Goal: Information Seeking & Learning: Get advice/opinions

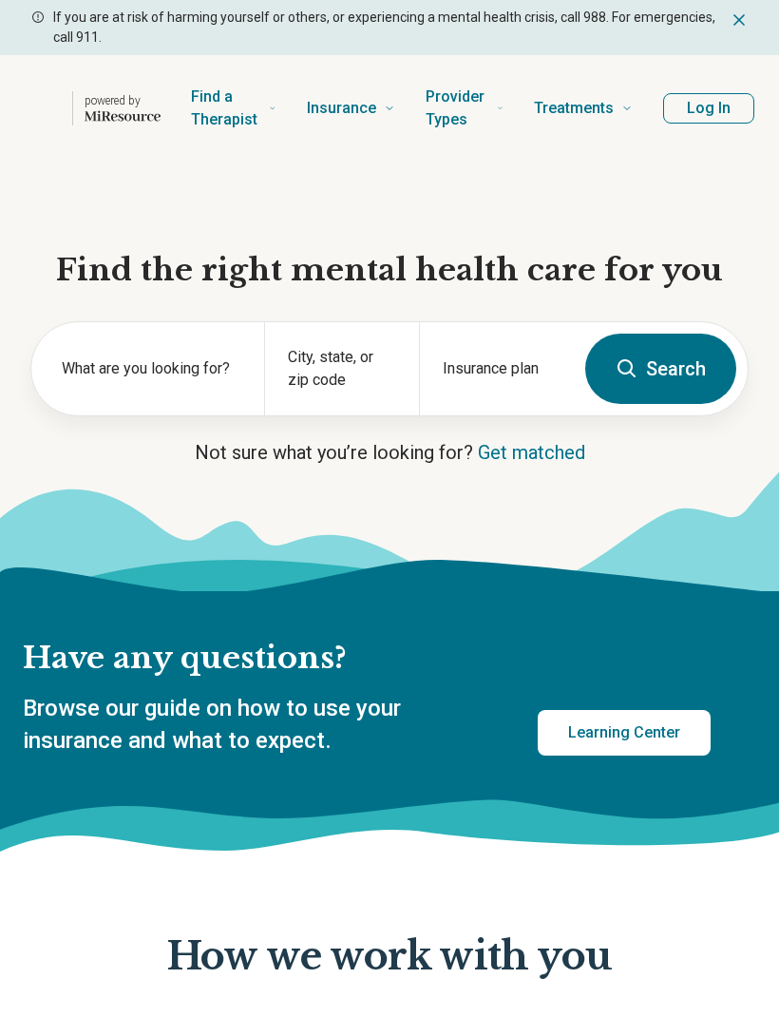
click at [384, 359] on div "City, state, or zip code" at bounding box center [341, 368] width 155 height 93
click at [363, 366] on div "City, state, or zip code" at bounding box center [341, 368] width 155 height 93
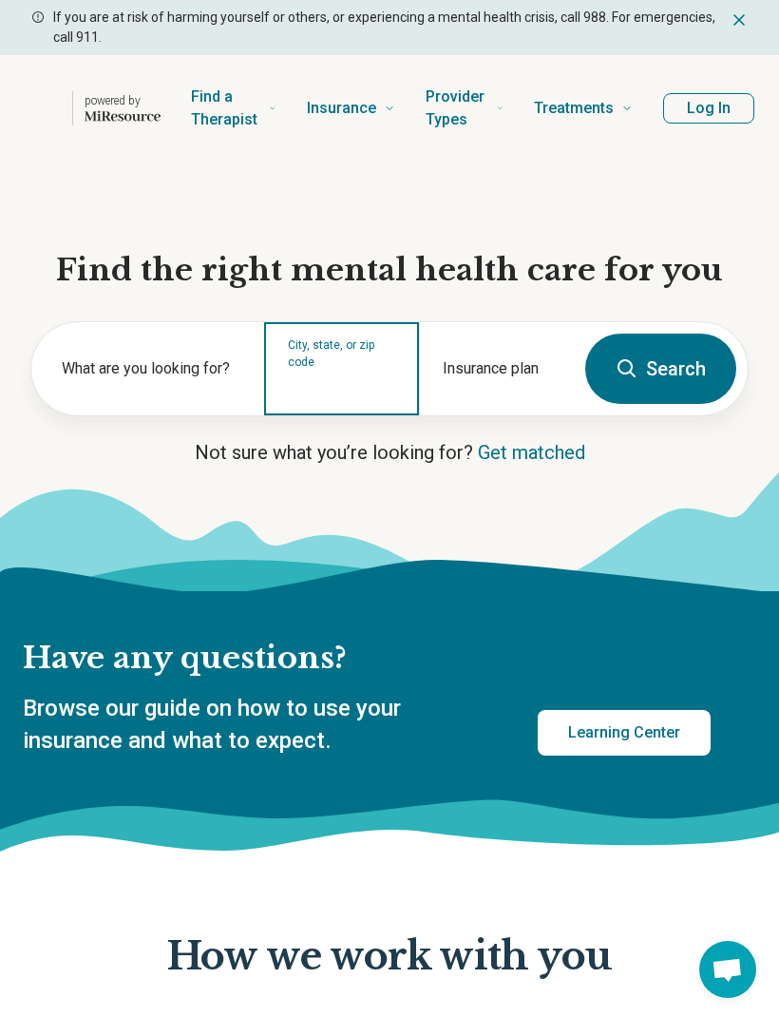
type input "*****"
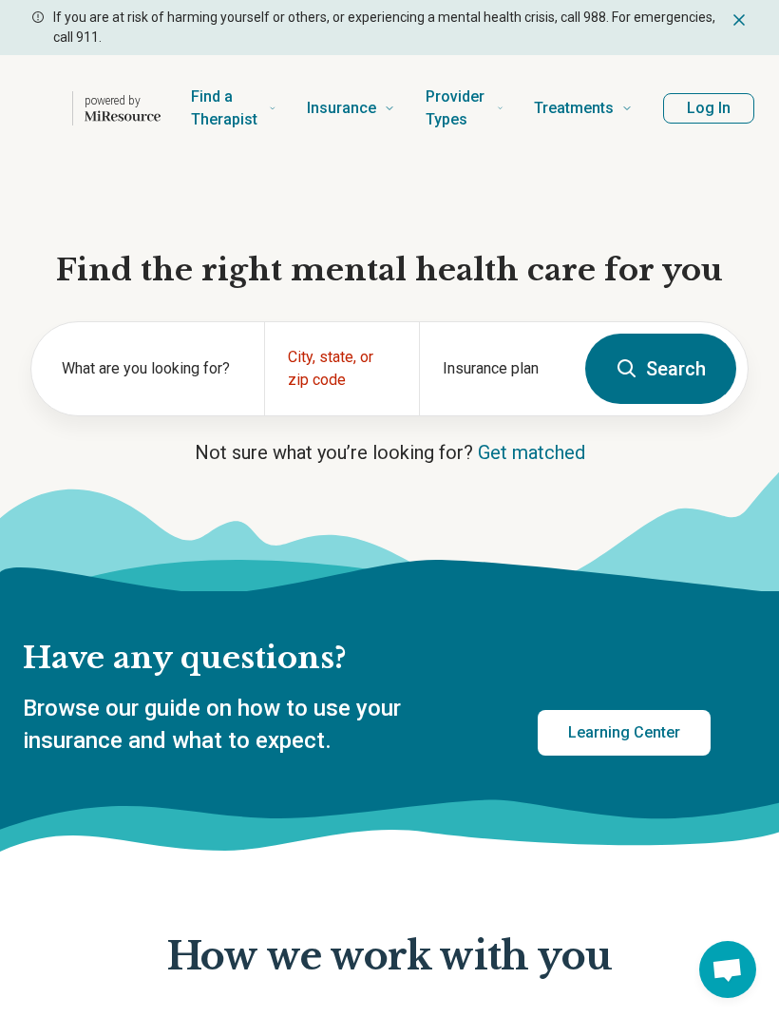
click at [349, 362] on div "City, state, or zip code" at bounding box center [341, 368] width 155 height 93
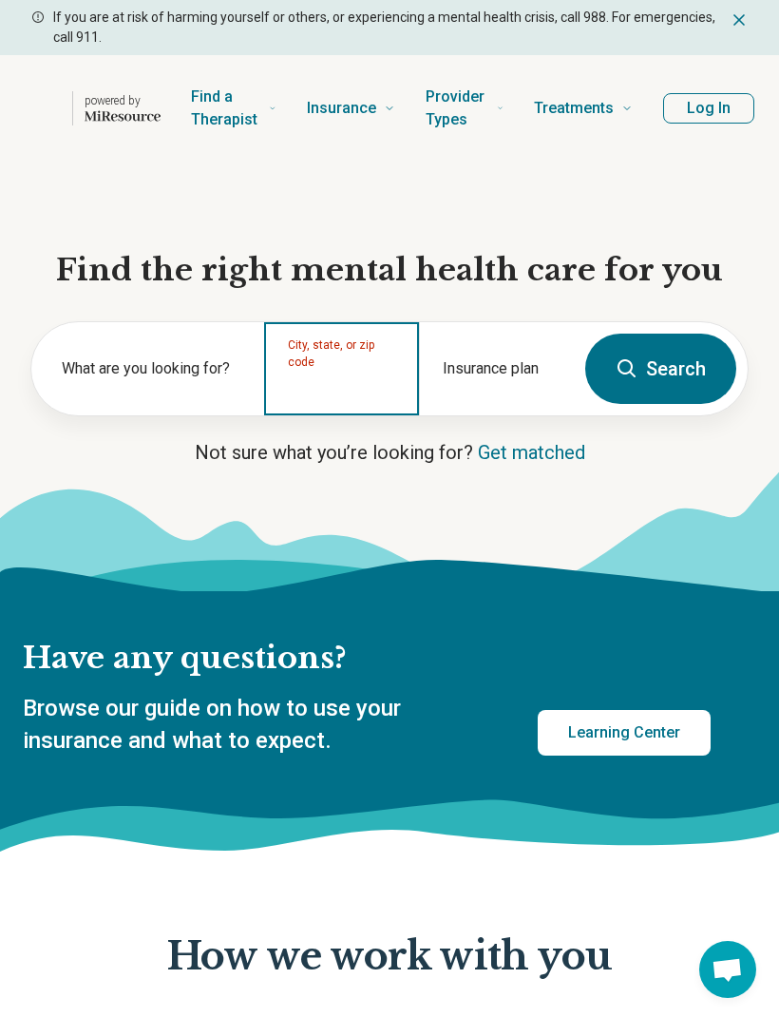
type input "*****"
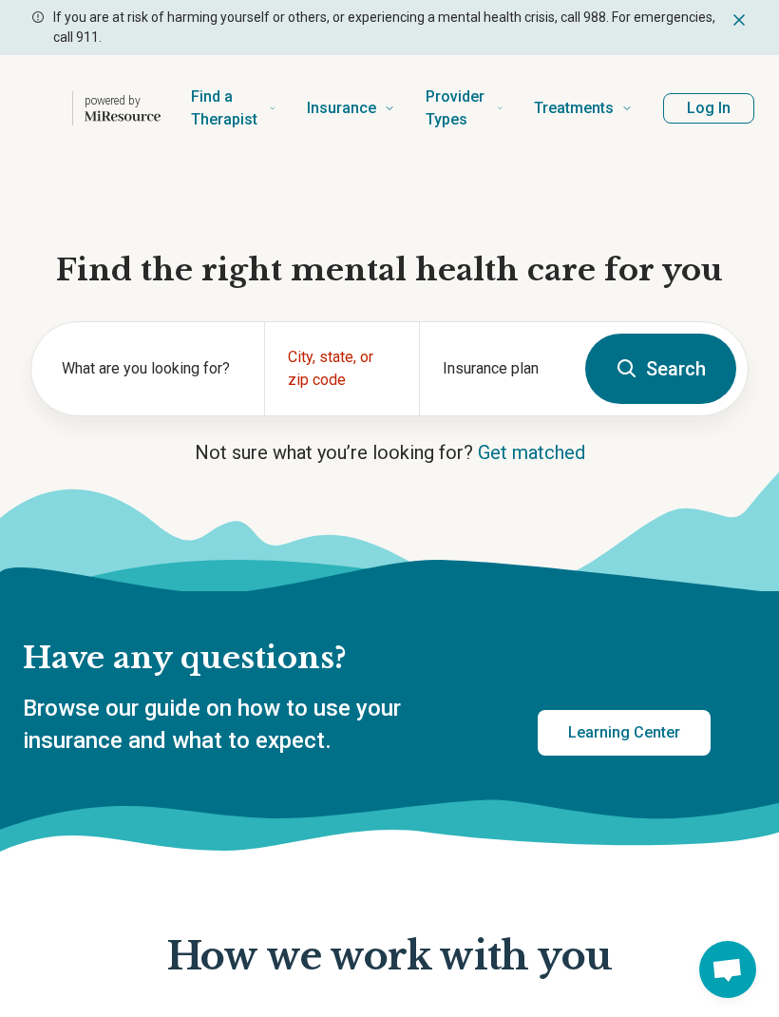
click at [323, 367] on div "City, state, or zip code" at bounding box center [341, 368] width 155 height 93
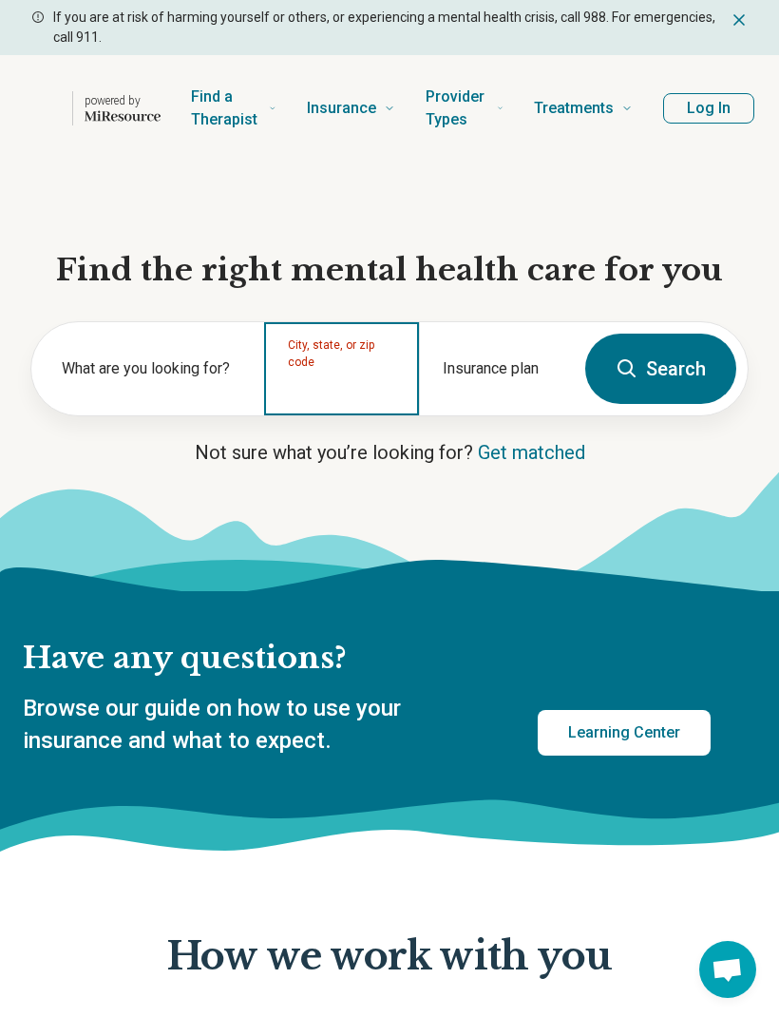
click at [329, 378] on input "City, state, or zip code" at bounding box center [342, 389] width 108 height 23
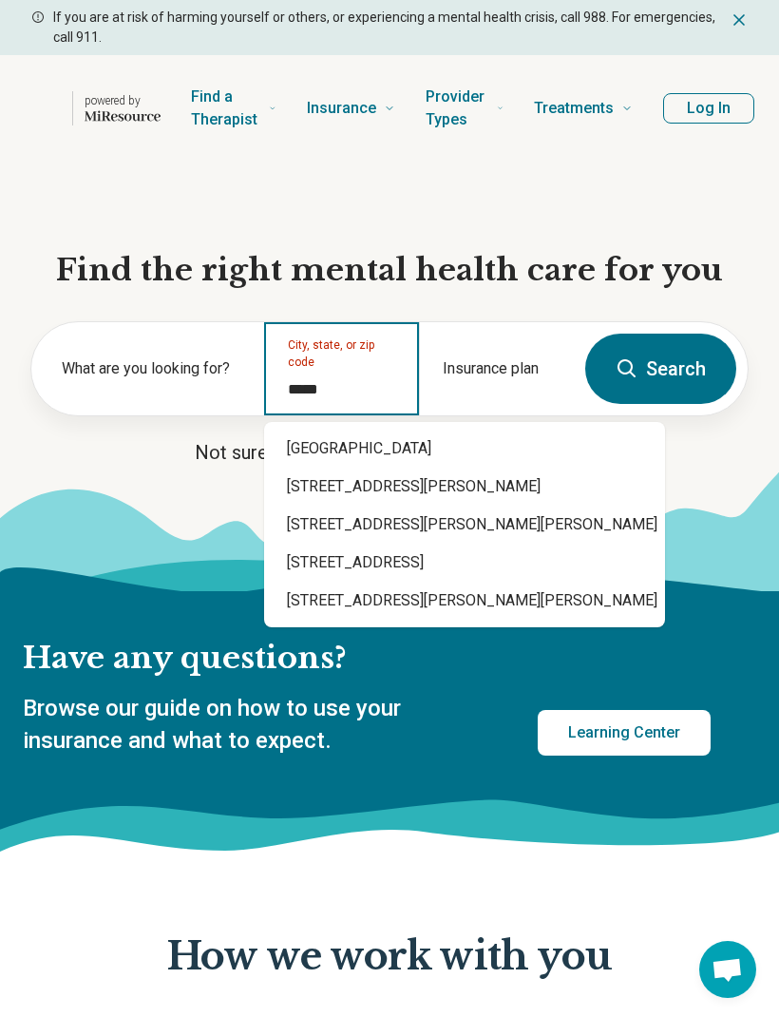
type input "**********"
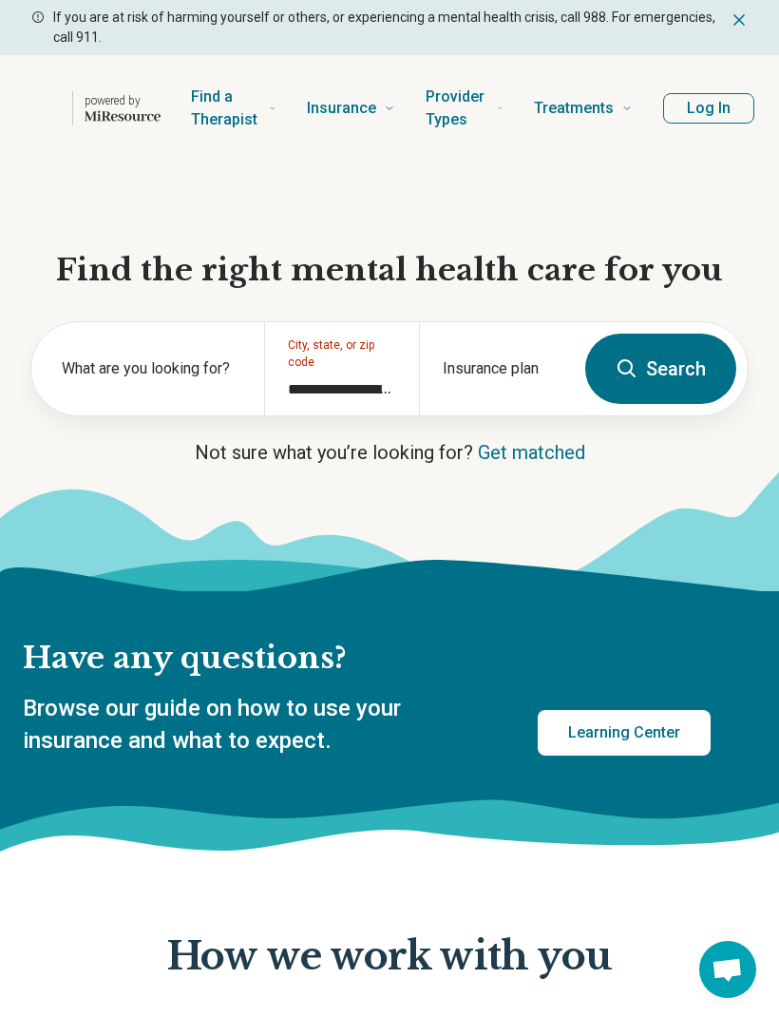
click at [520, 446] on link "Get matched" at bounding box center [531, 452] width 107 height 23
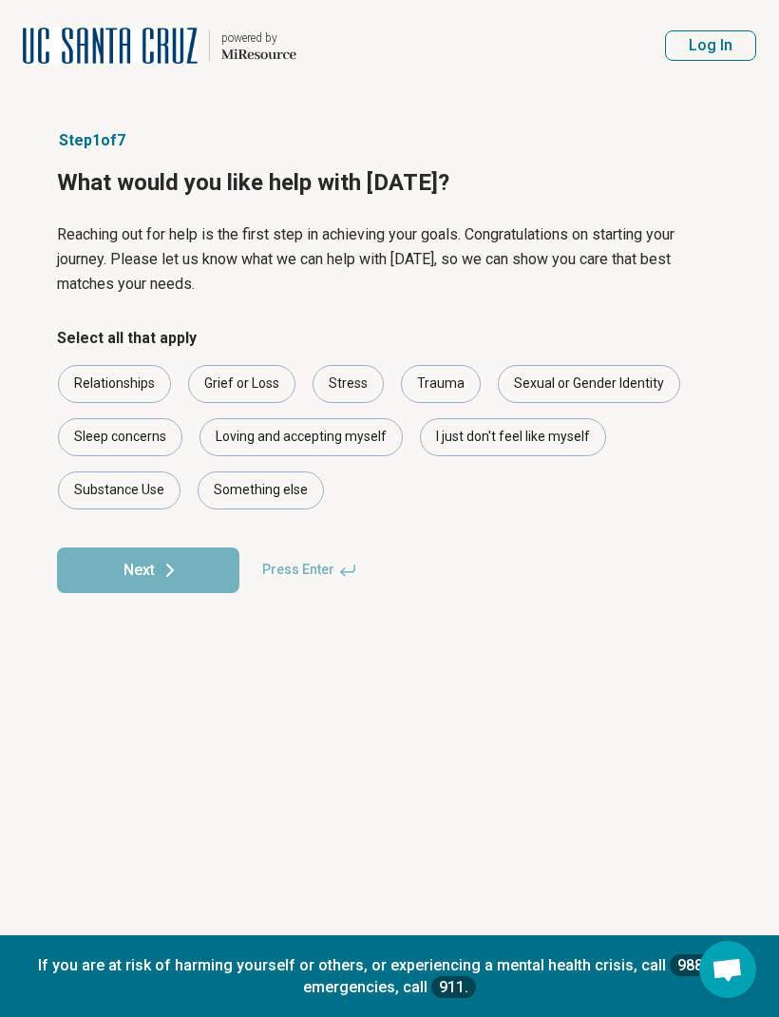
click at [360, 377] on div "Stress" at bounding box center [348, 384] width 71 height 38
click at [350, 423] on div "Loving and accepting myself" at bounding box center [301, 437] width 203 height 38
click at [452, 375] on div "Trauma" at bounding box center [441, 384] width 80 height 38
click at [453, 375] on div "Trauma" at bounding box center [441, 384] width 80 height 38
click at [214, 563] on button "Next" at bounding box center [148, 571] width 183 height 46
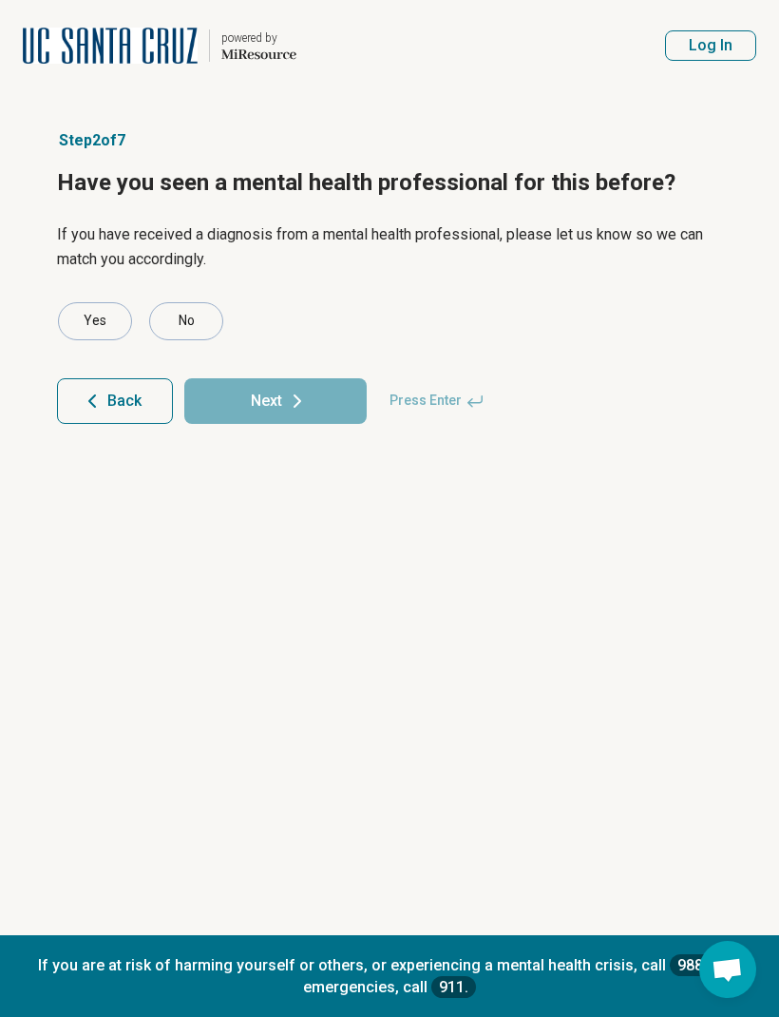
click at [113, 323] on div "Yes" at bounding box center [95, 321] width 74 height 38
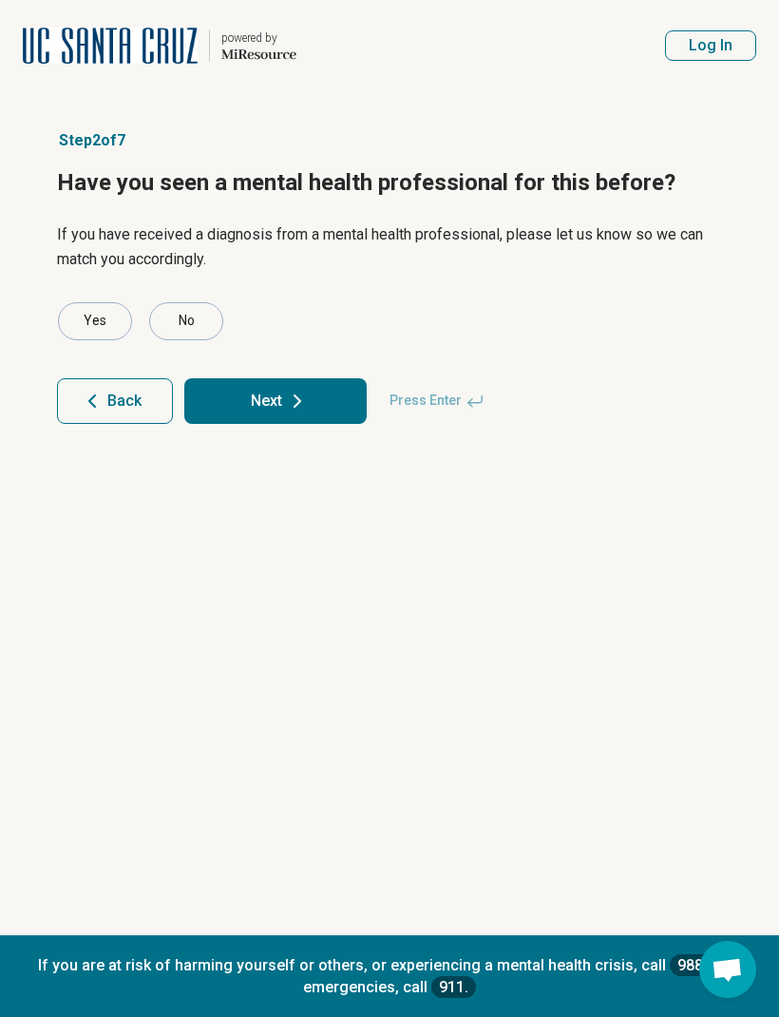
click at [351, 406] on button "Next" at bounding box center [275, 401] width 183 height 46
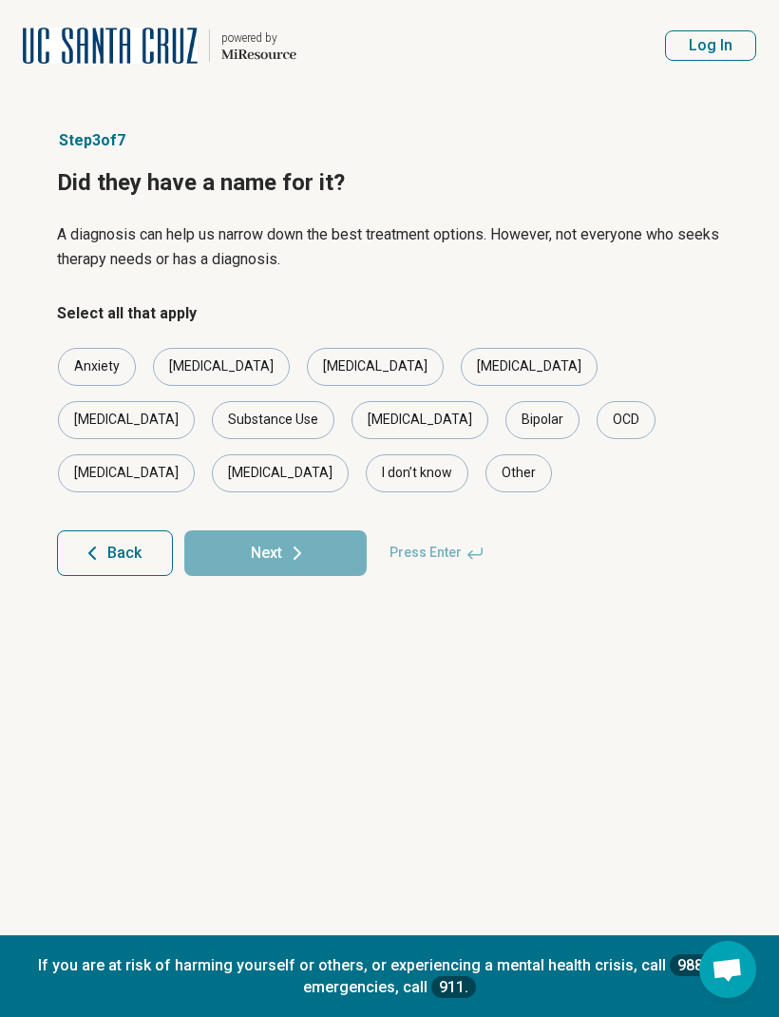
click at [111, 367] on div "Anxiety" at bounding box center [97, 367] width 78 height 38
click at [203, 379] on div "[MEDICAL_DATA]" at bounding box center [221, 367] width 137 height 38
click at [329, 530] on button "Next" at bounding box center [275, 553] width 183 height 46
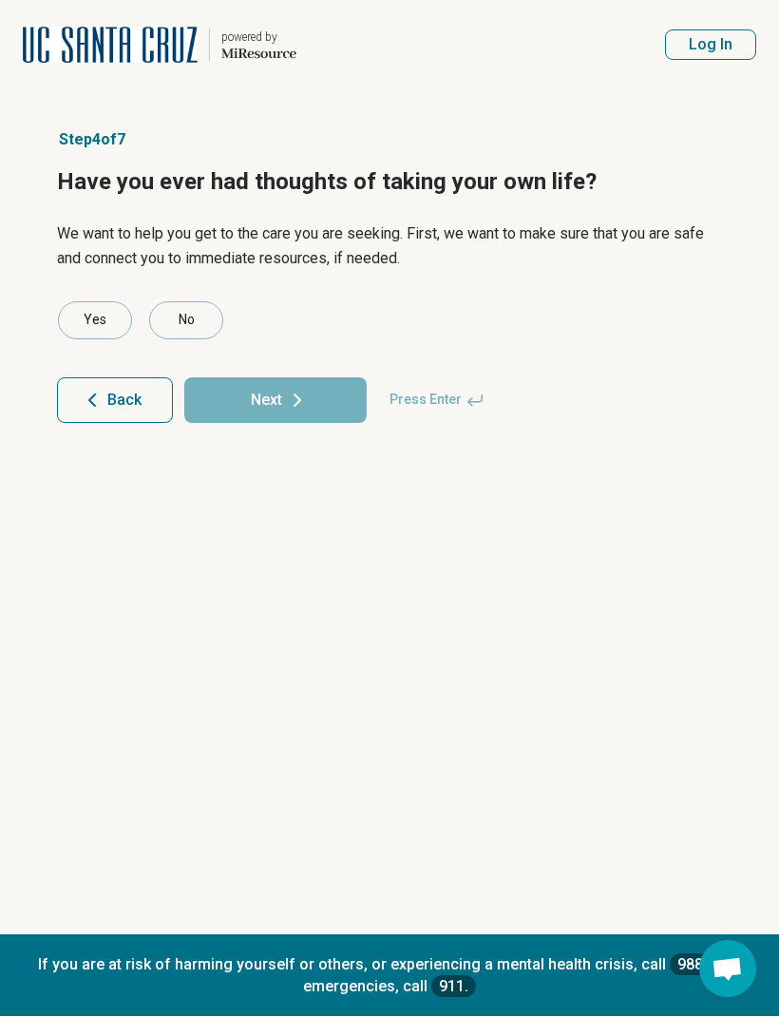
click at [190, 312] on div "No" at bounding box center [186, 321] width 74 height 38
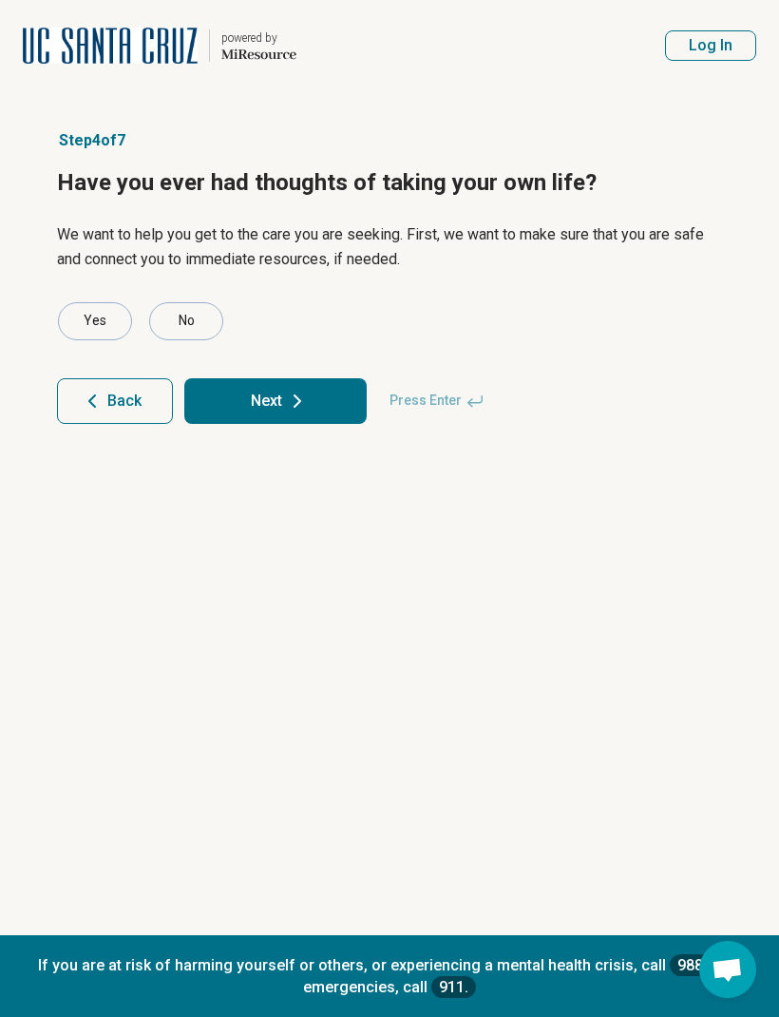
click at [258, 379] on button "Next" at bounding box center [275, 401] width 183 height 46
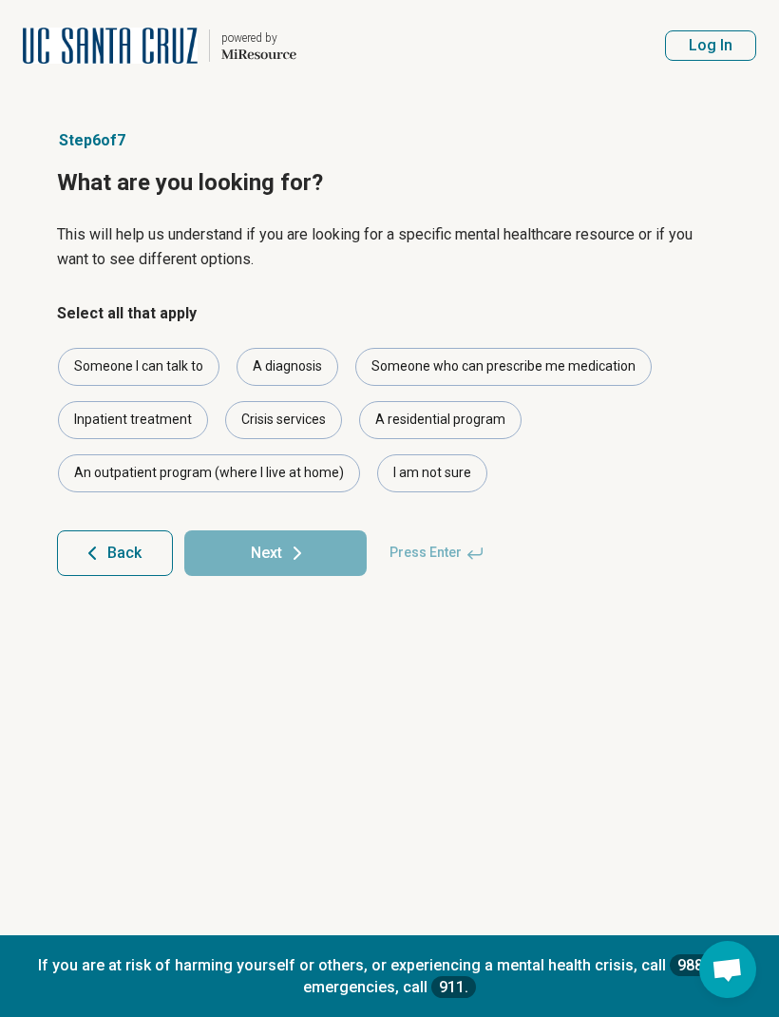
click at [190, 373] on div "Someone I can talk to" at bounding box center [139, 367] width 162 height 38
click at [529, 363] on div "Someone who can prescribe me medication" at bounding box center [504, 367] width 297 height 38
click at [318, 559] on button "Next" at bounding box center [275, 553] width 183 height 46
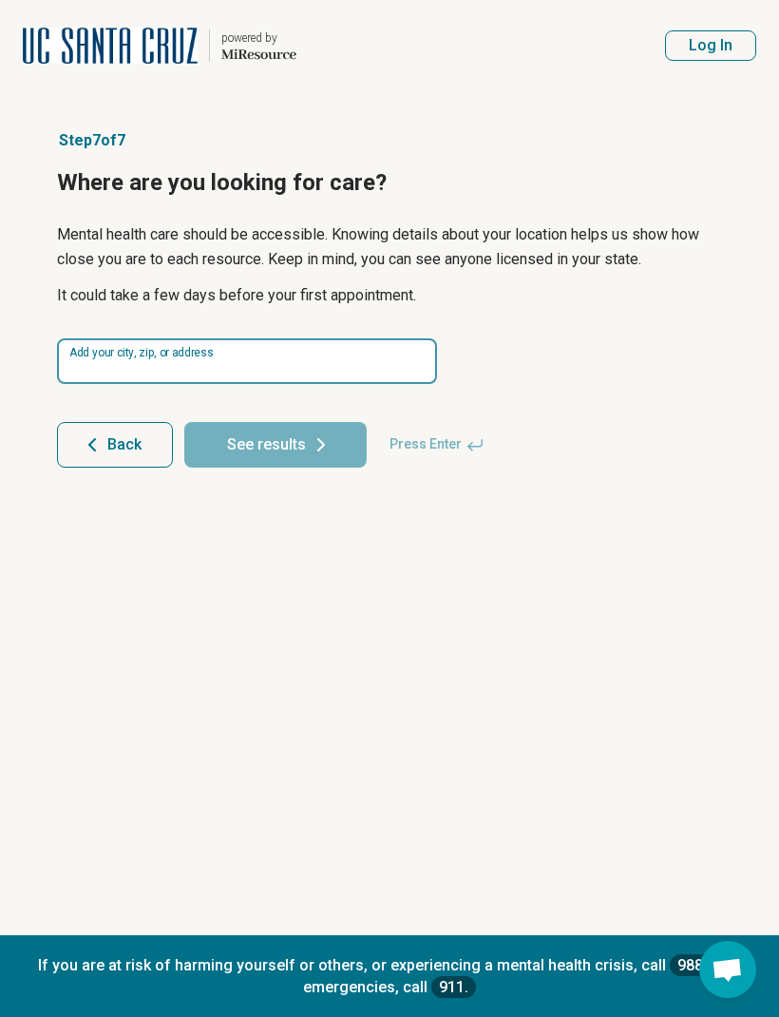
click at [389, 368] on input at bounding box center [247, 361] width 380 height 46
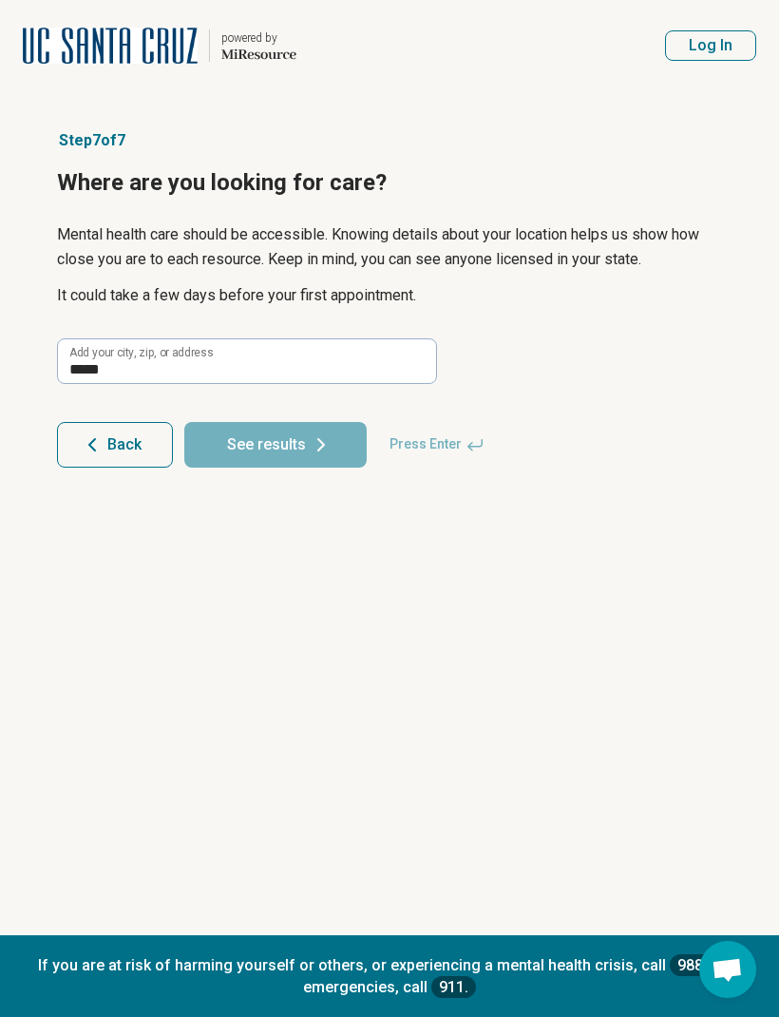
click at [479, 610] on article "Step 7 of 7 Where are you looking for care? Mental health care should be access…" at bounding box center [390, 513] width 726 height 844
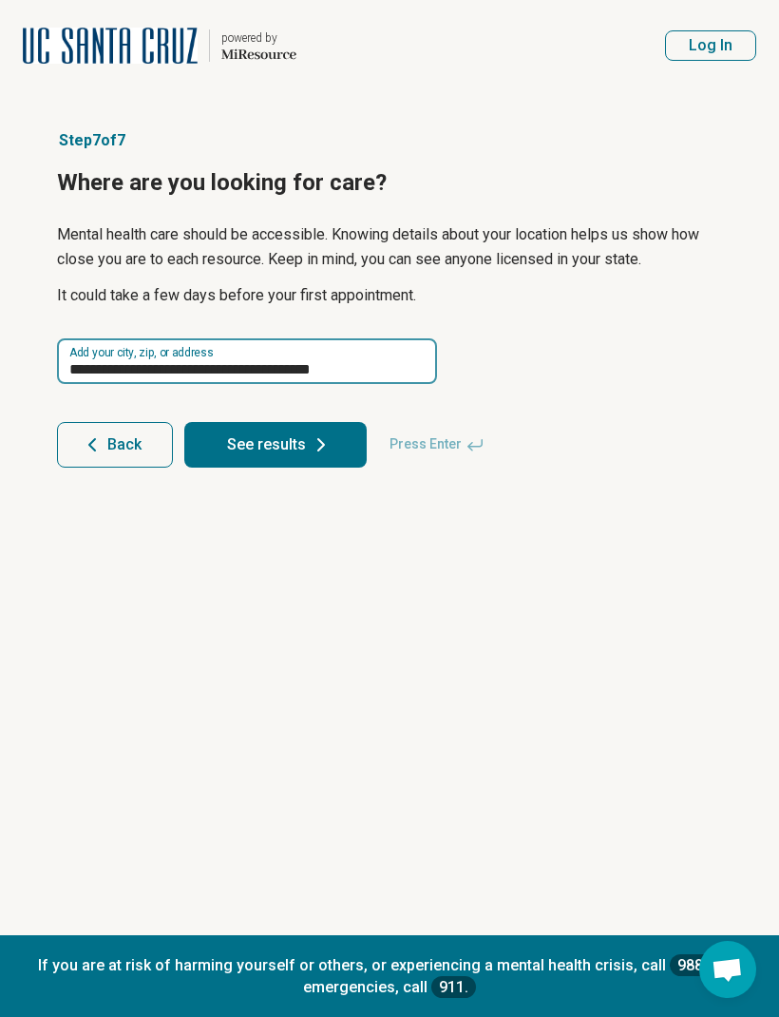
click at [415, 358] on input "**********" at bounding box center [247, 361] width 380 height 46
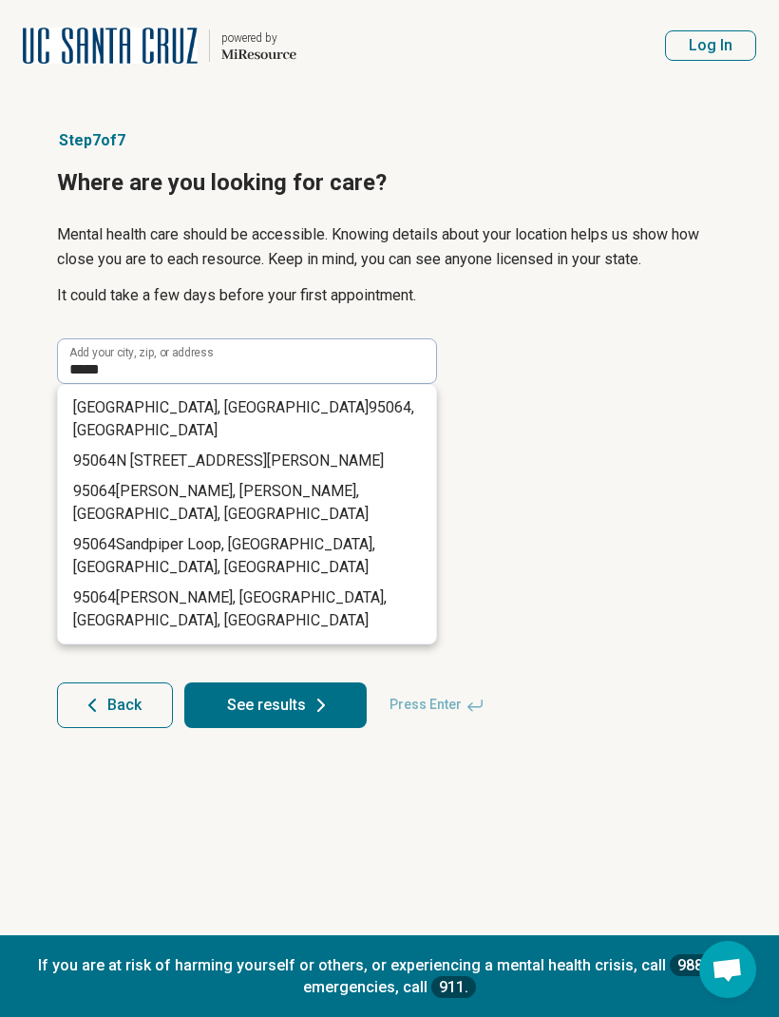
click at [304, 482] on span "Lars Lane, Fernandina Beach, FL, USA" at bounding box center [221, 502] width 296 height 41
click at [237, 412] on span ", USA" at bounding box center [243, 418] width 341 height 41
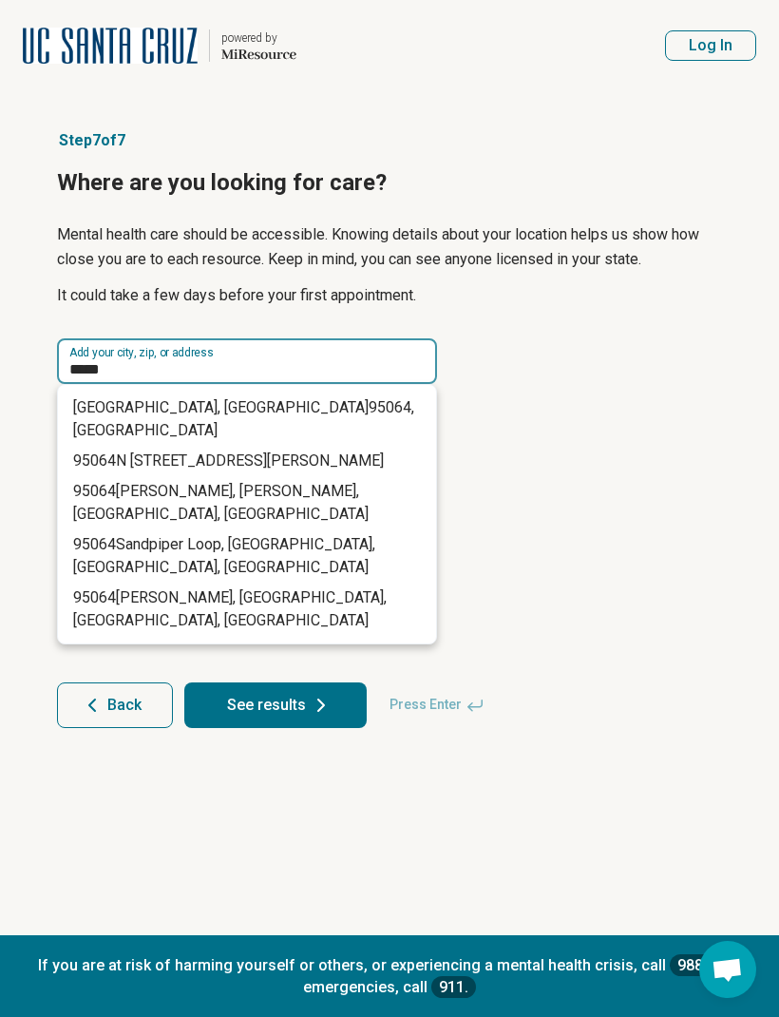
type input "**********"
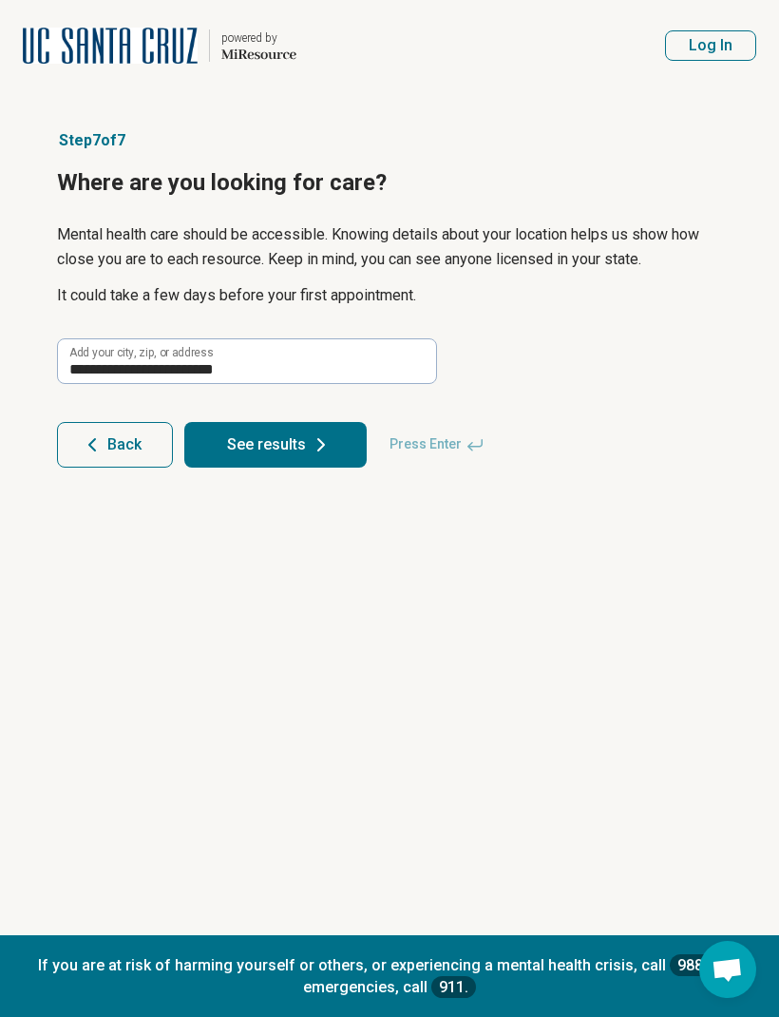
click at [340, 462] on button "See results" at bounding box center [275, 445] width 183 height 46
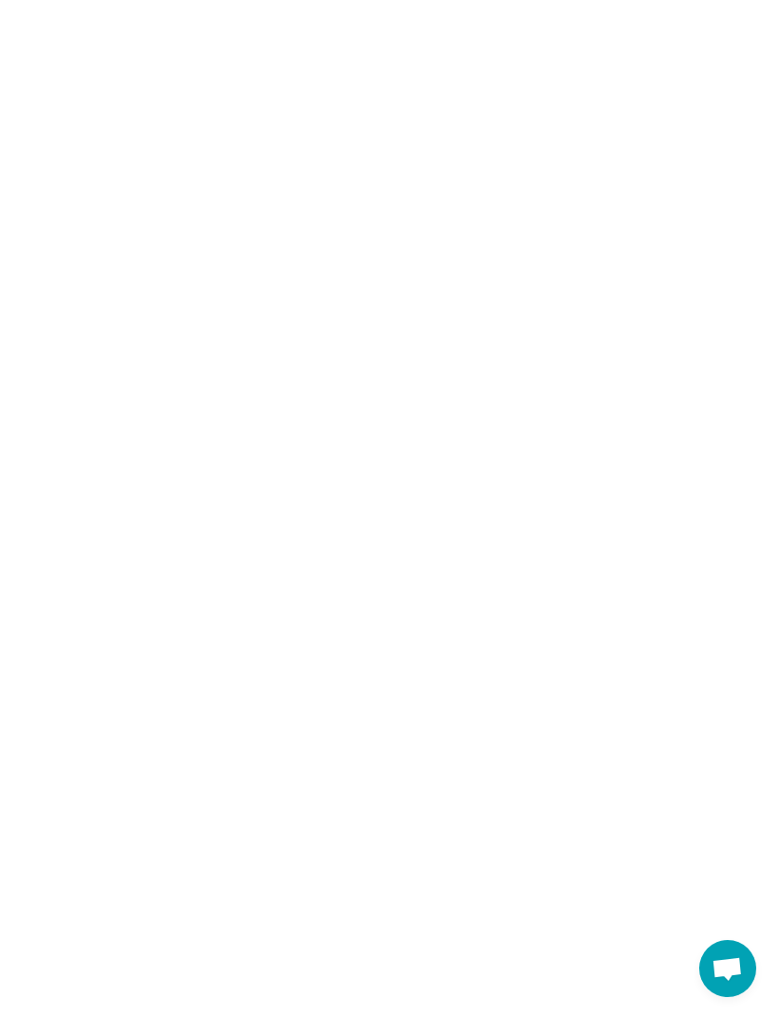
scroll to position [1, 0]
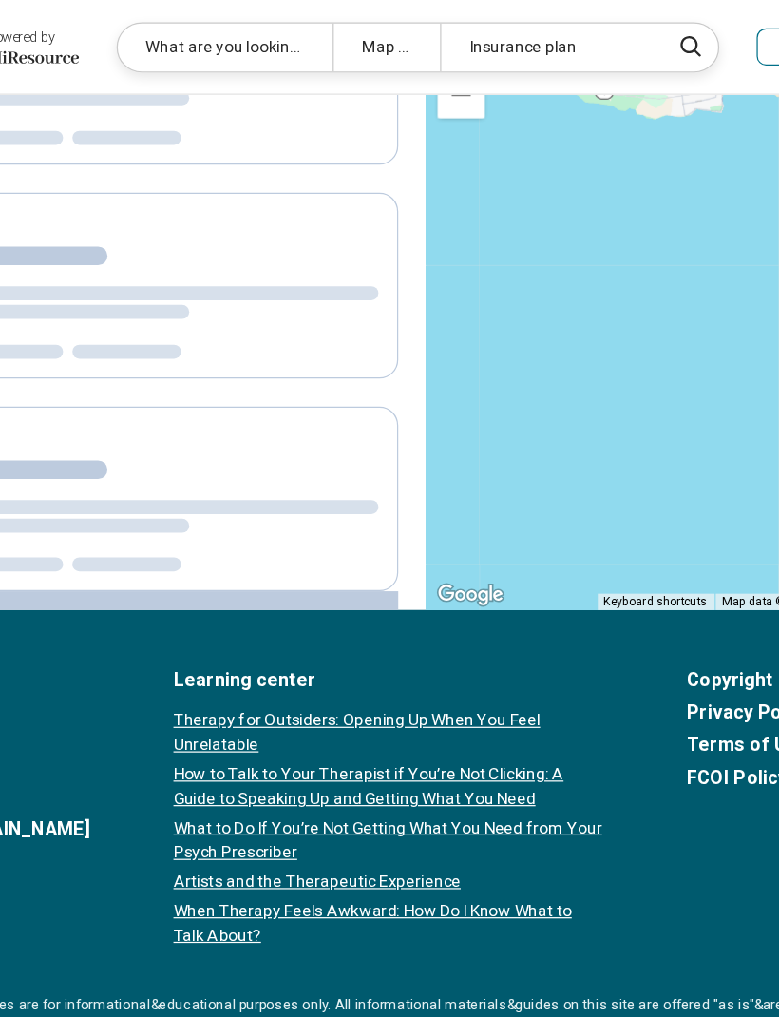
scroll to position [722, 192]
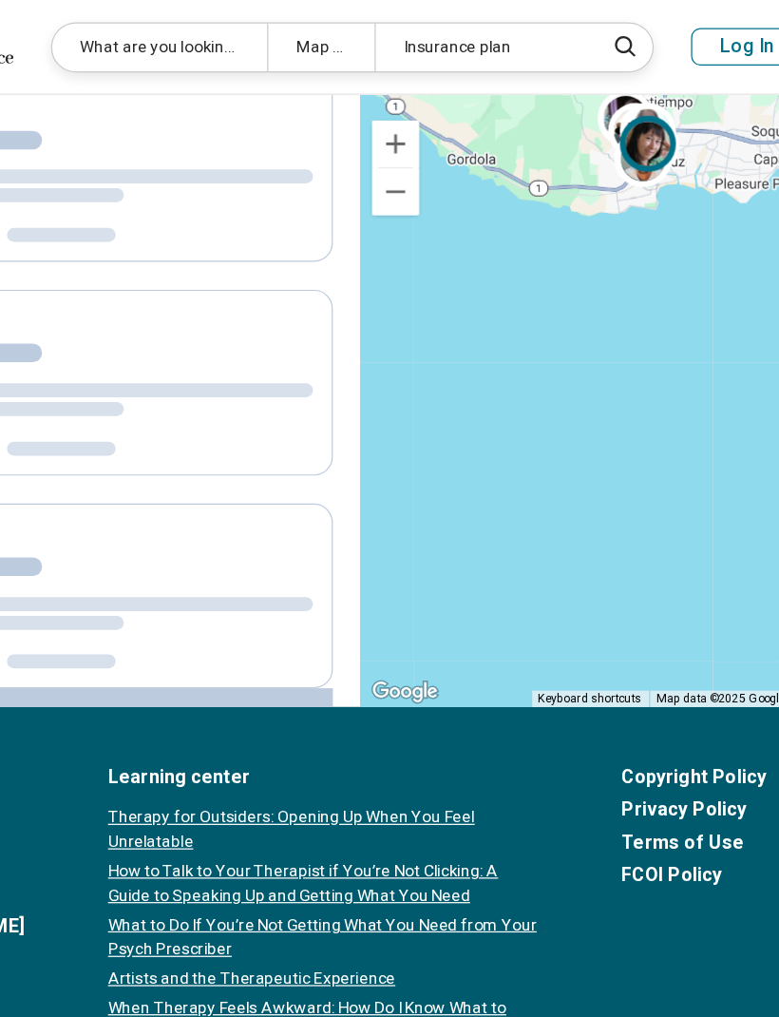
scroll to position [0, 192]
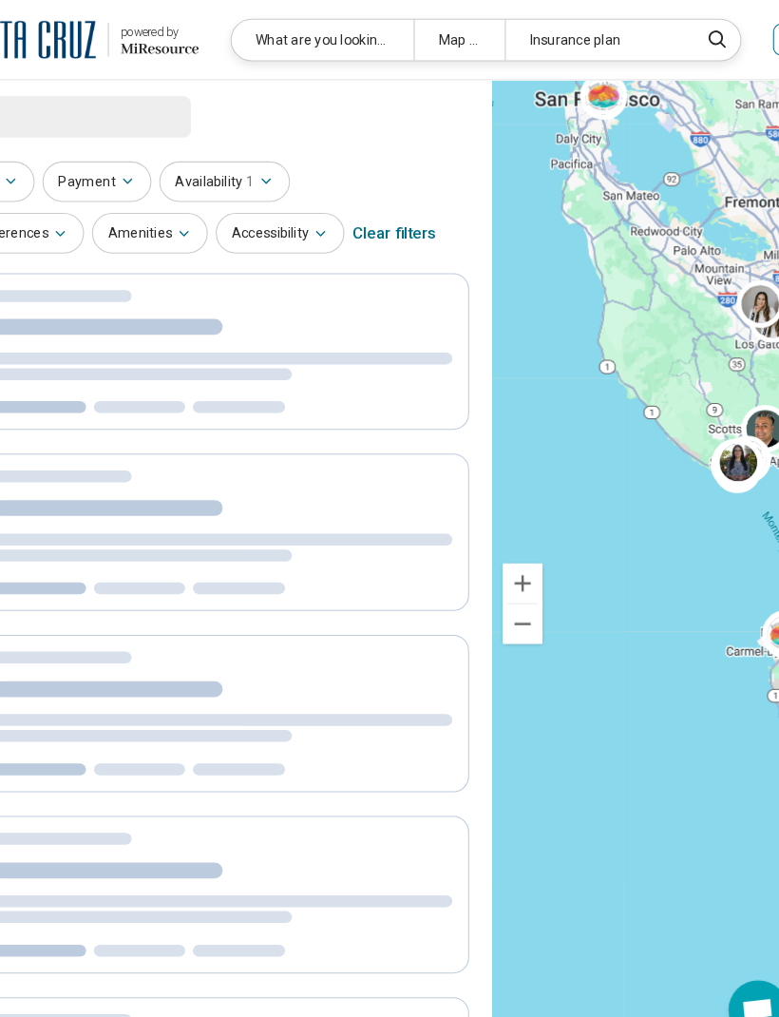
scroll to position [0, 28]
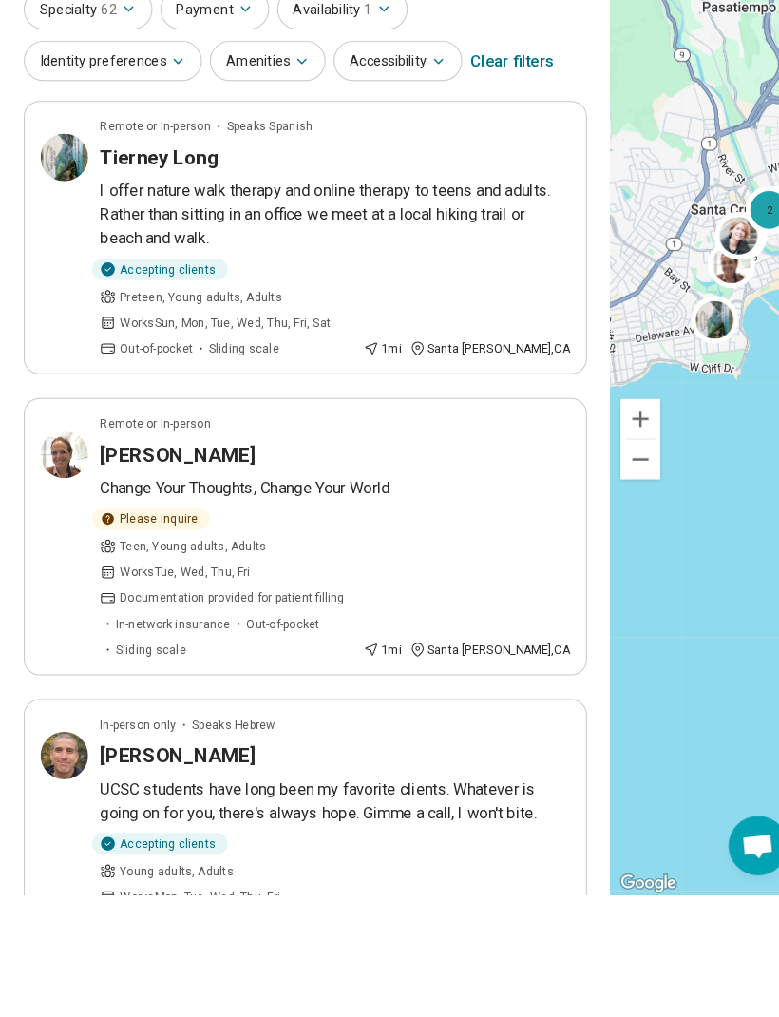
scroll to position [304, 0]
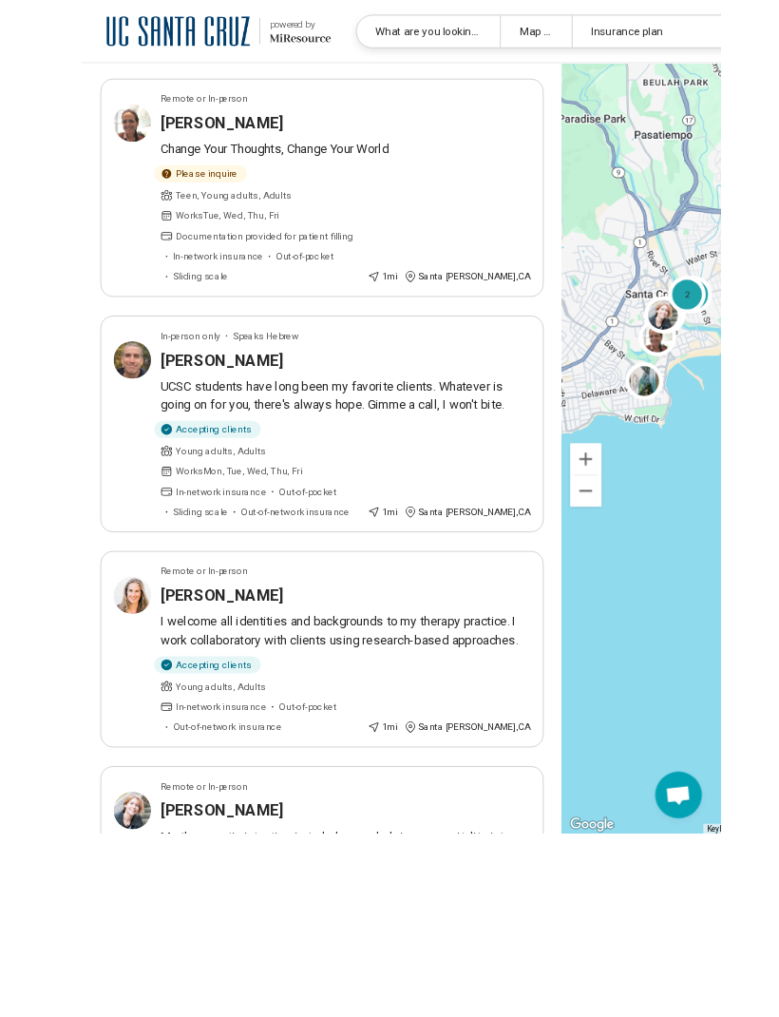
scroll to position [569, 0]
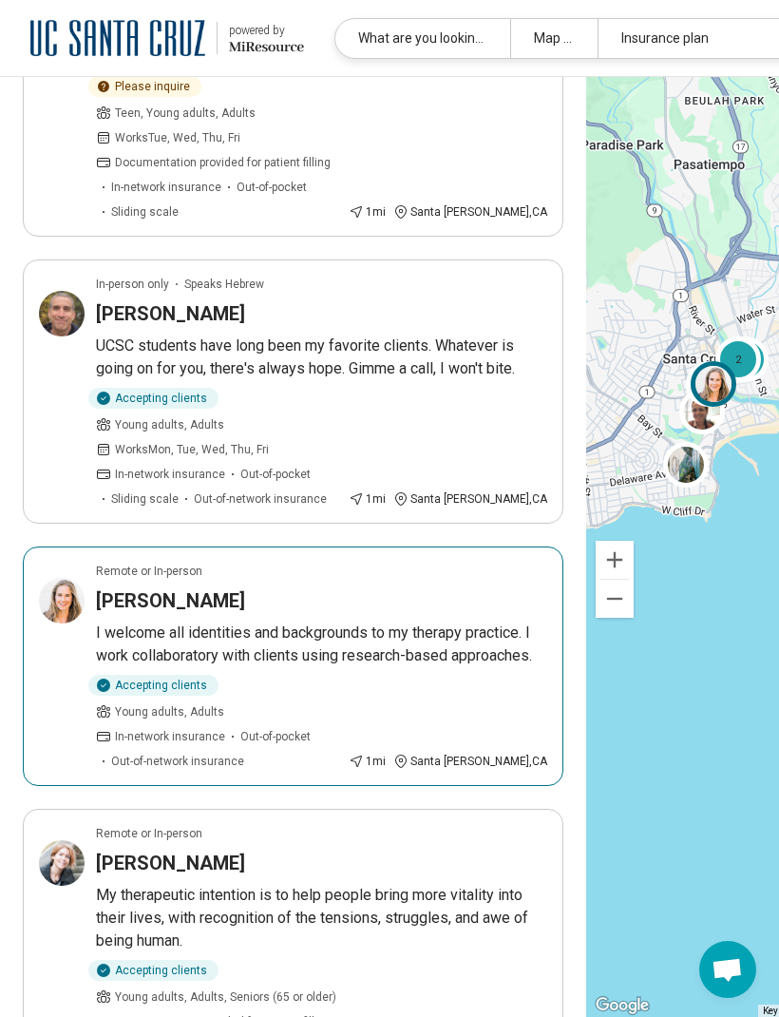
click at [483, 622] on p "I welcome all identities and backgrounds to my therapy practice. I work collabo…" at bounding box center [322, 645] width 452 height 46
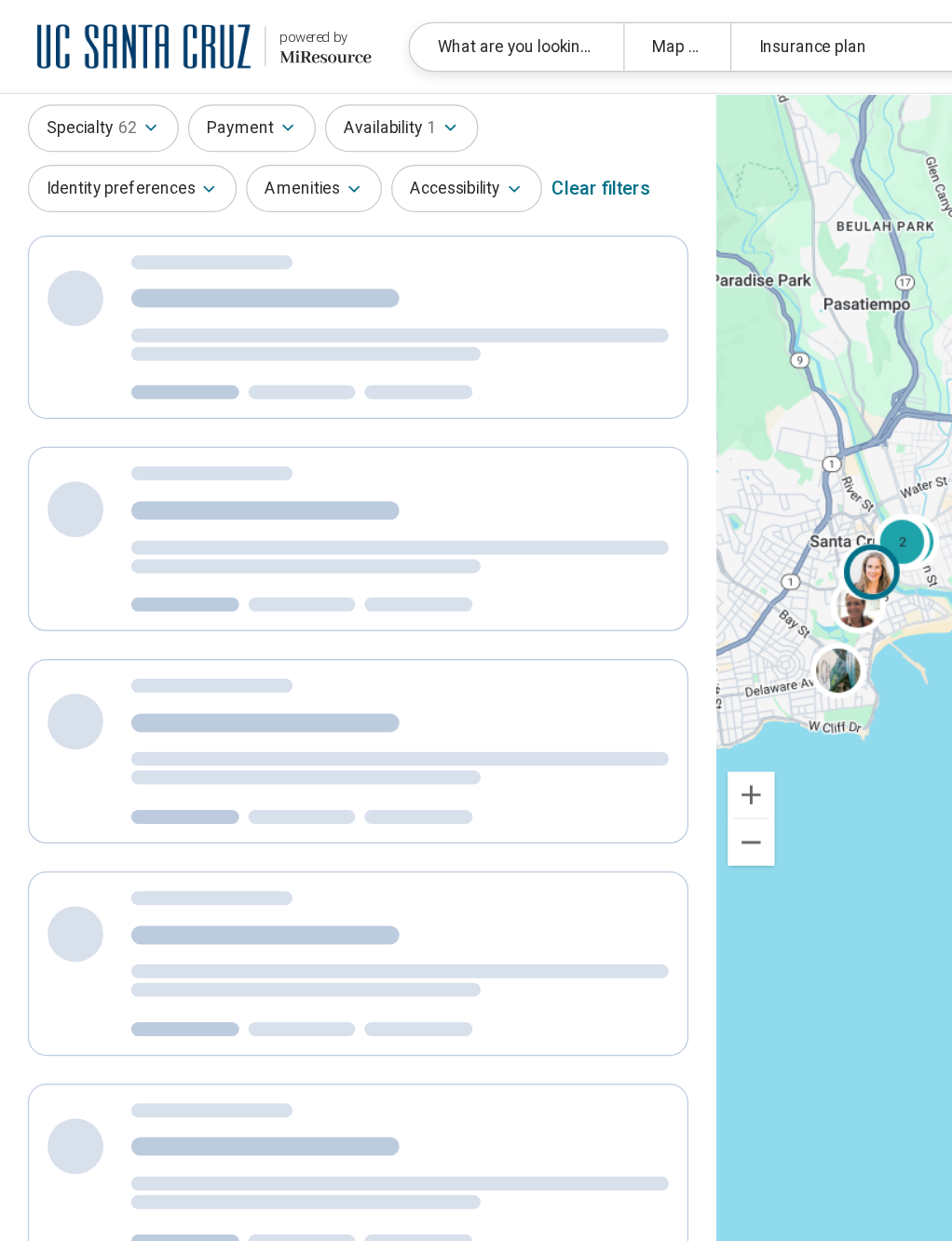
scroll to position [0, 0]
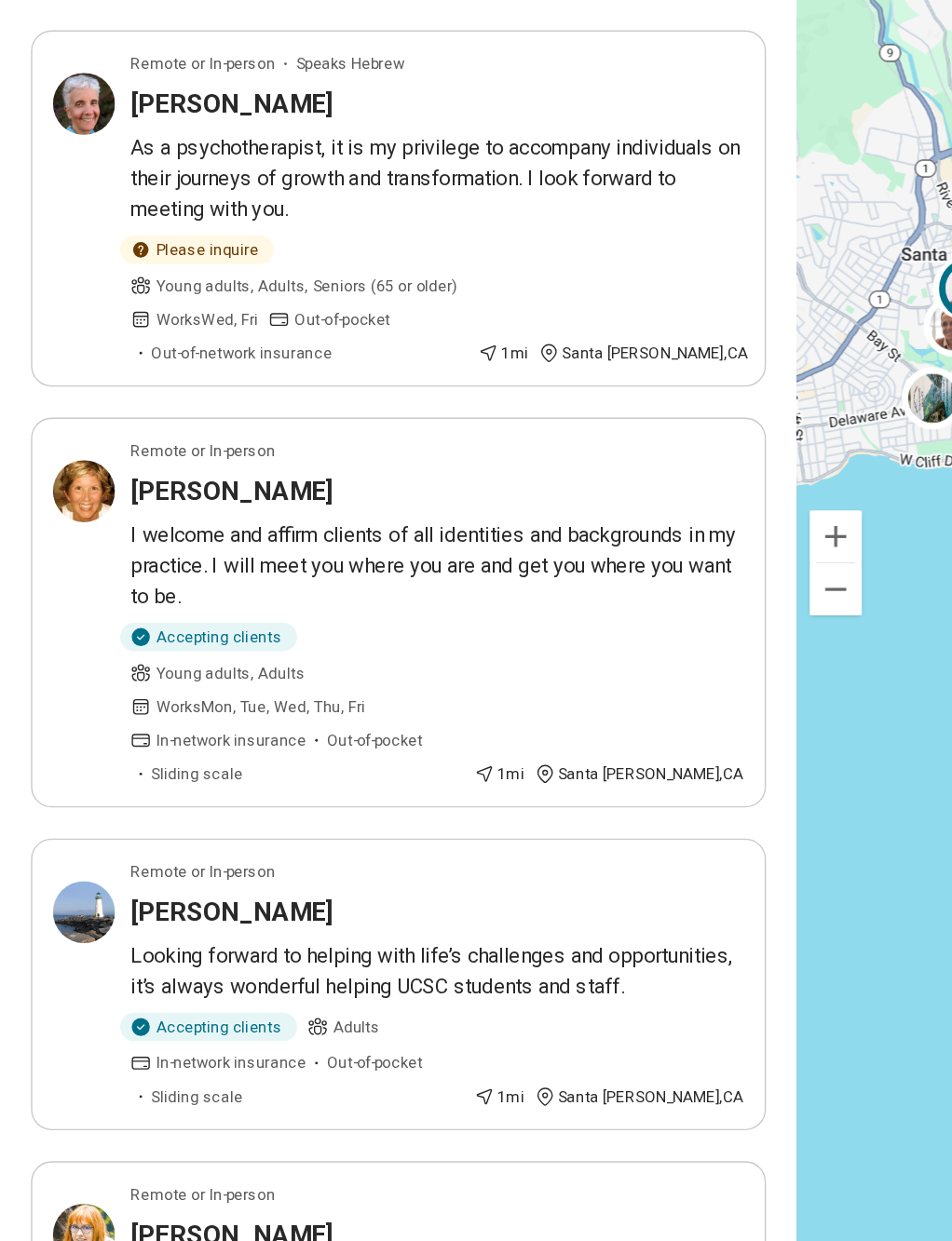
scroll to position [1662, 0]
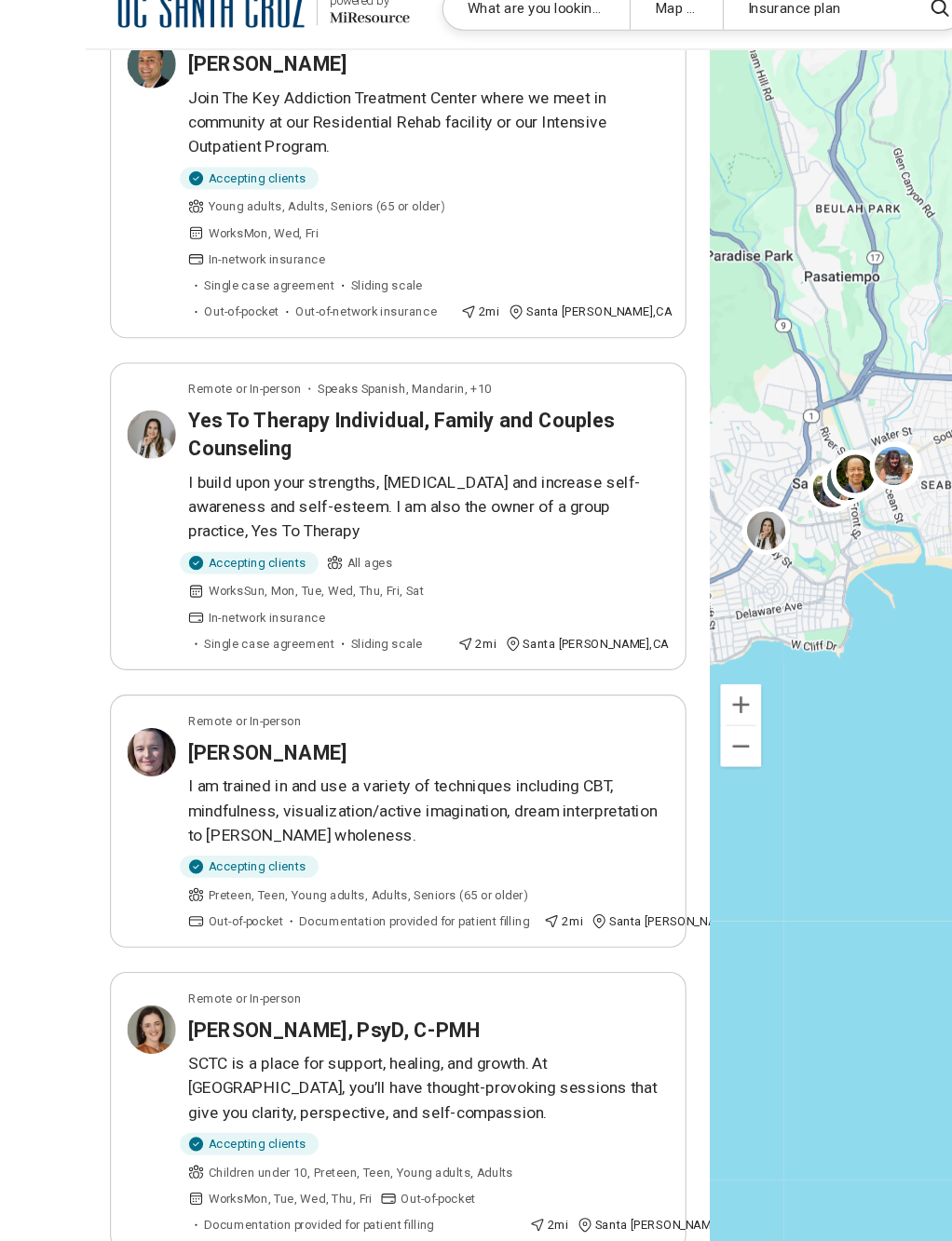
scroll to position [489, 0]
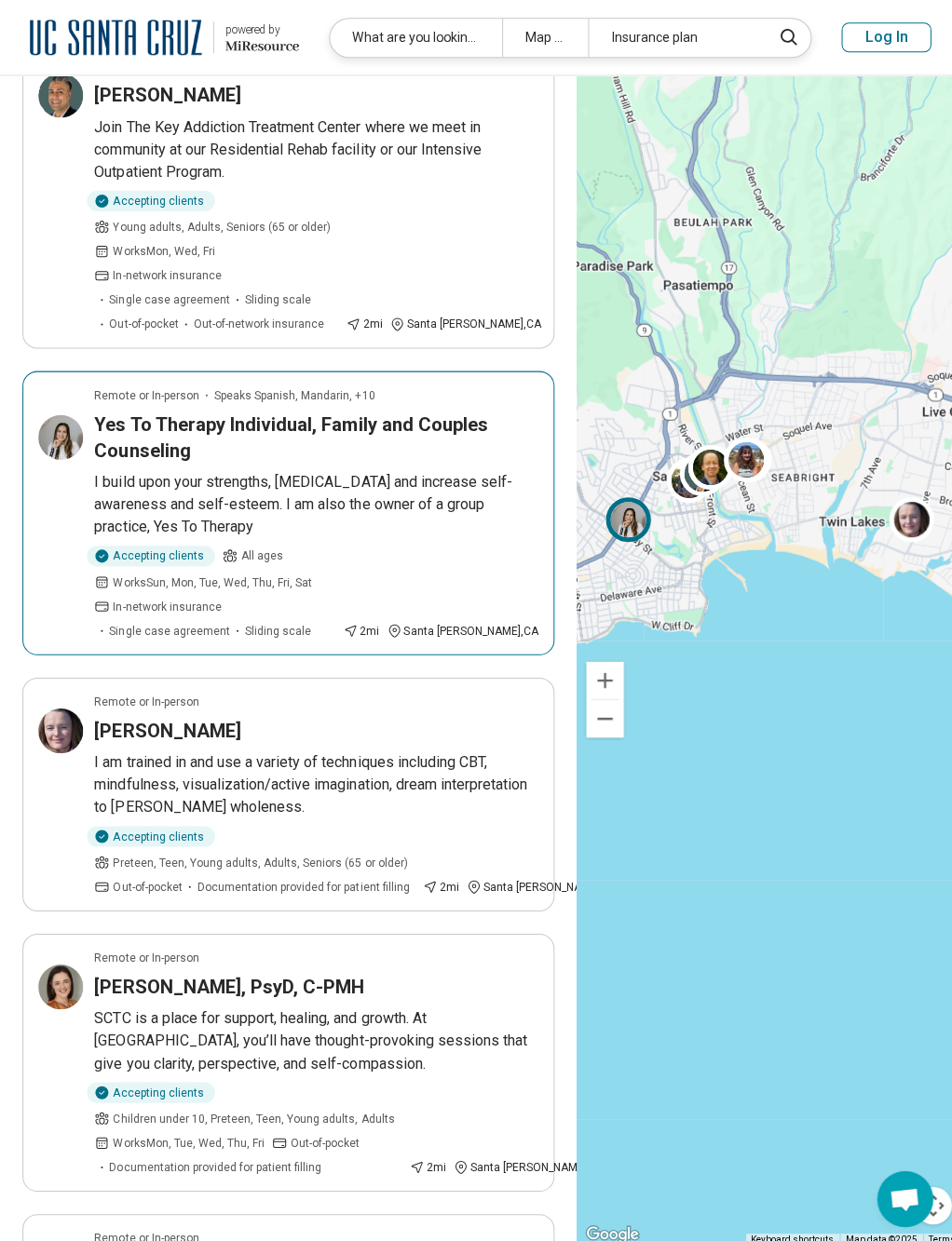
click at [511, 505] on p "I build upon your strengths, personal growth and increase self-awareness and se…" at bounding box center [315, 502] width 443 height 67
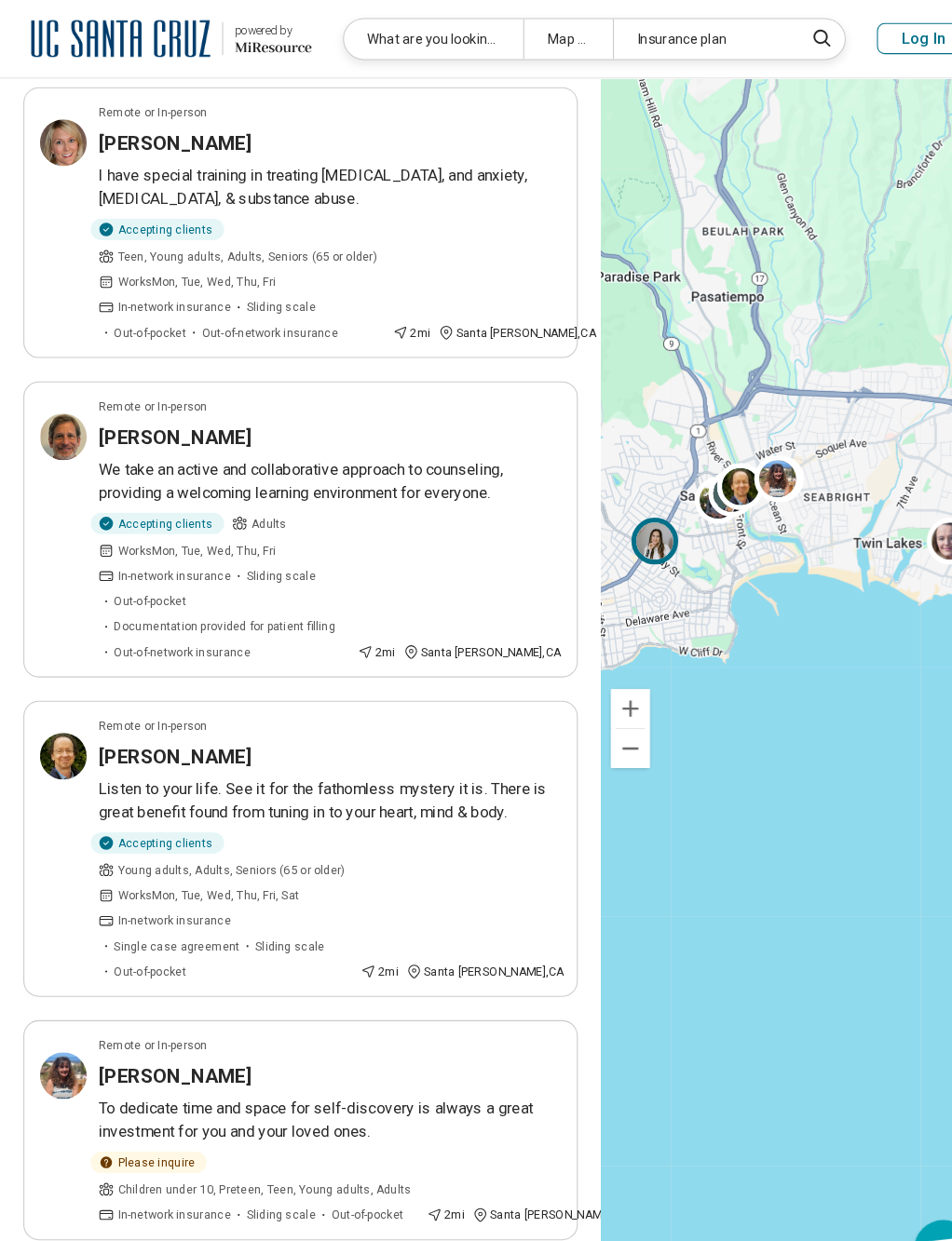
scroll to position [1873, 0]
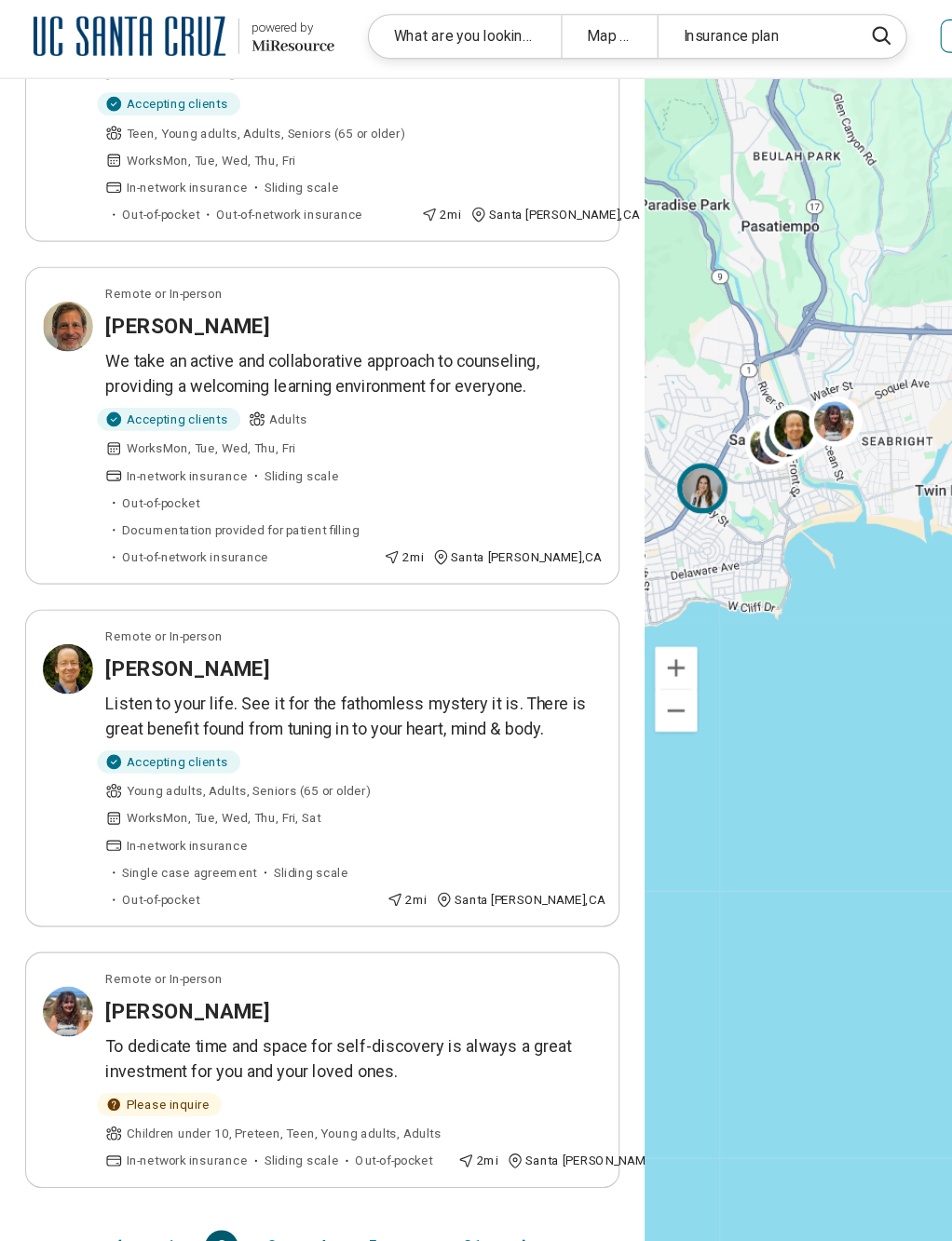
click at [290, 995] on button "4" at bounding box center [287, 1117] width 29 height 29
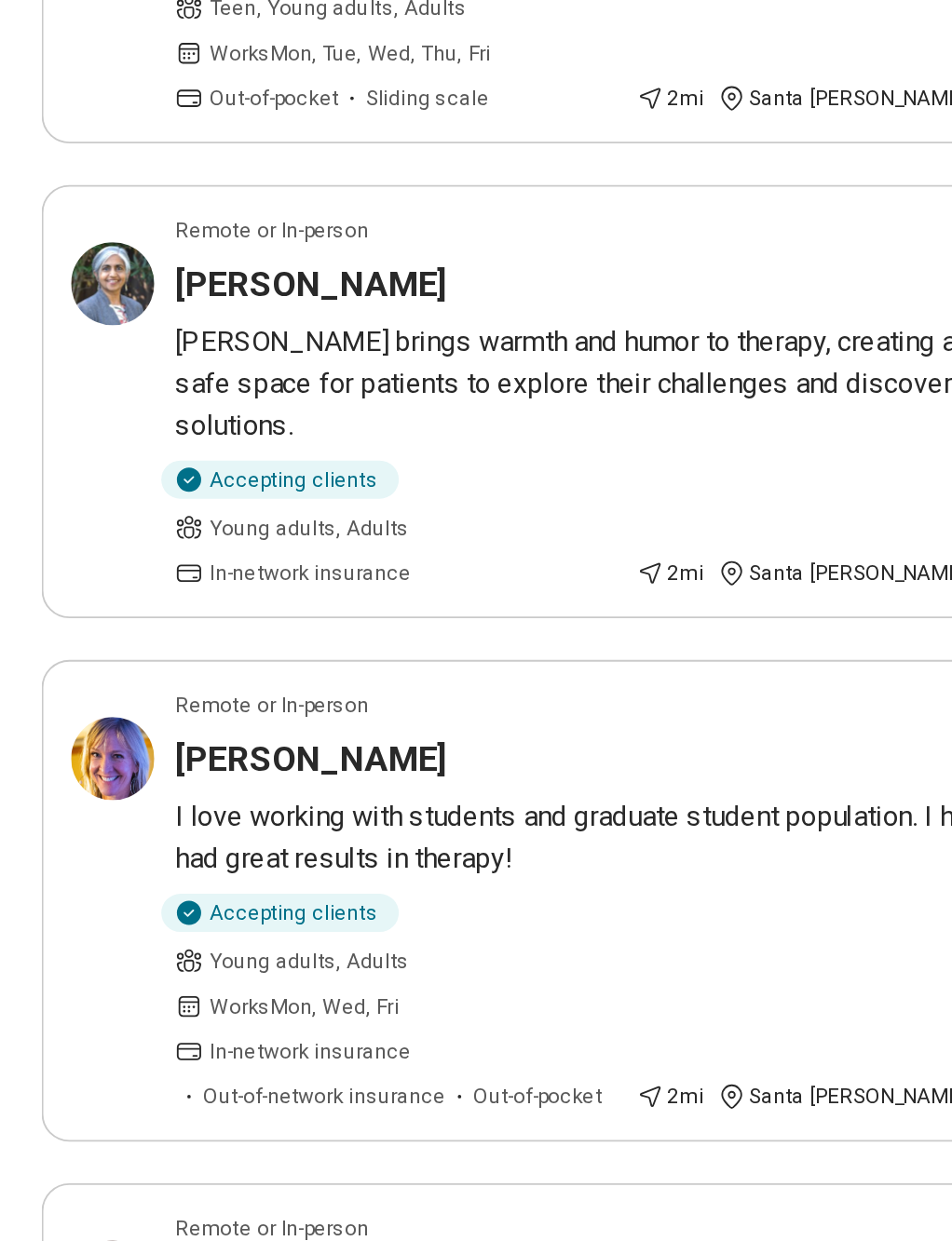
scroll to position [770, 0]
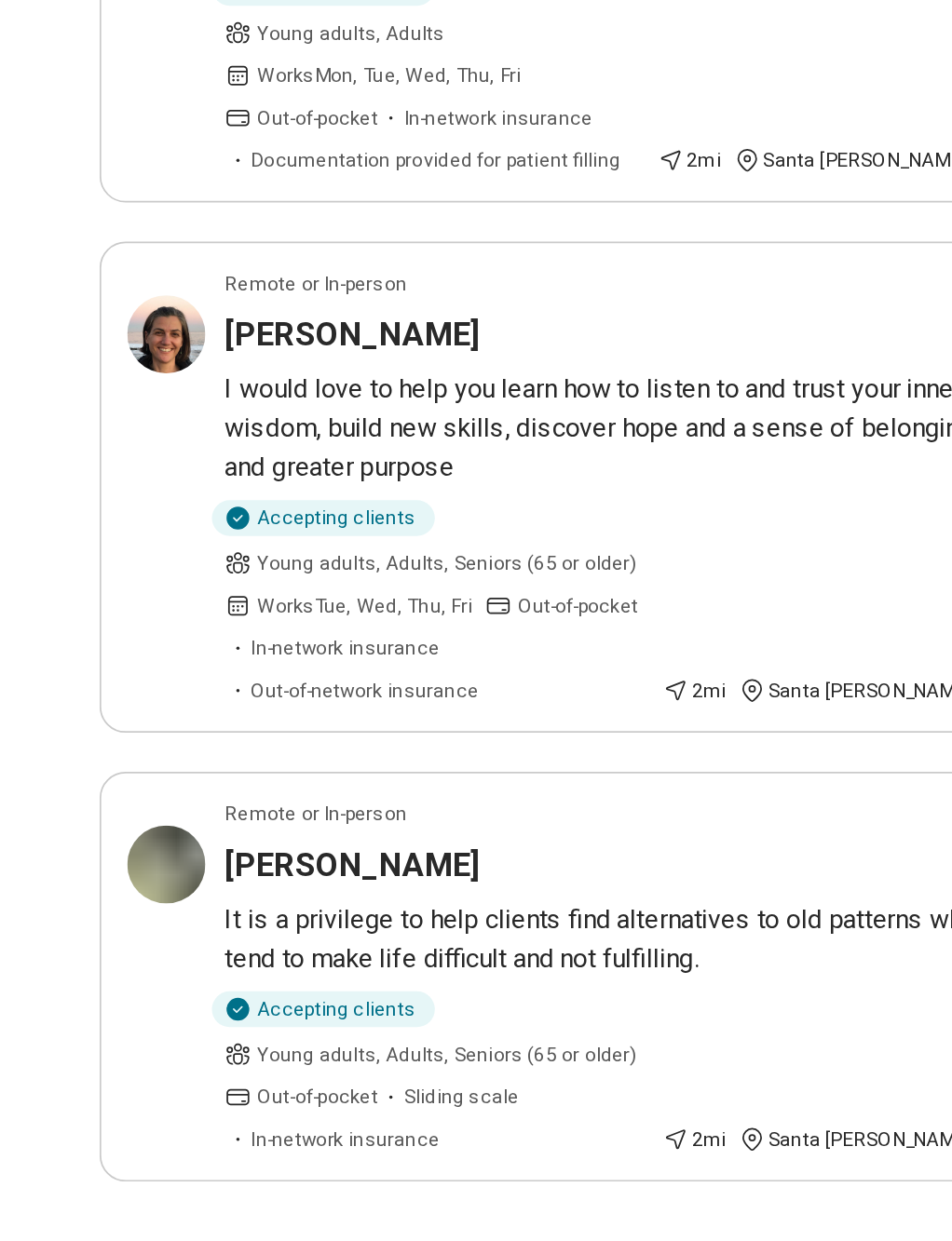
scroll to position [1885, 0]
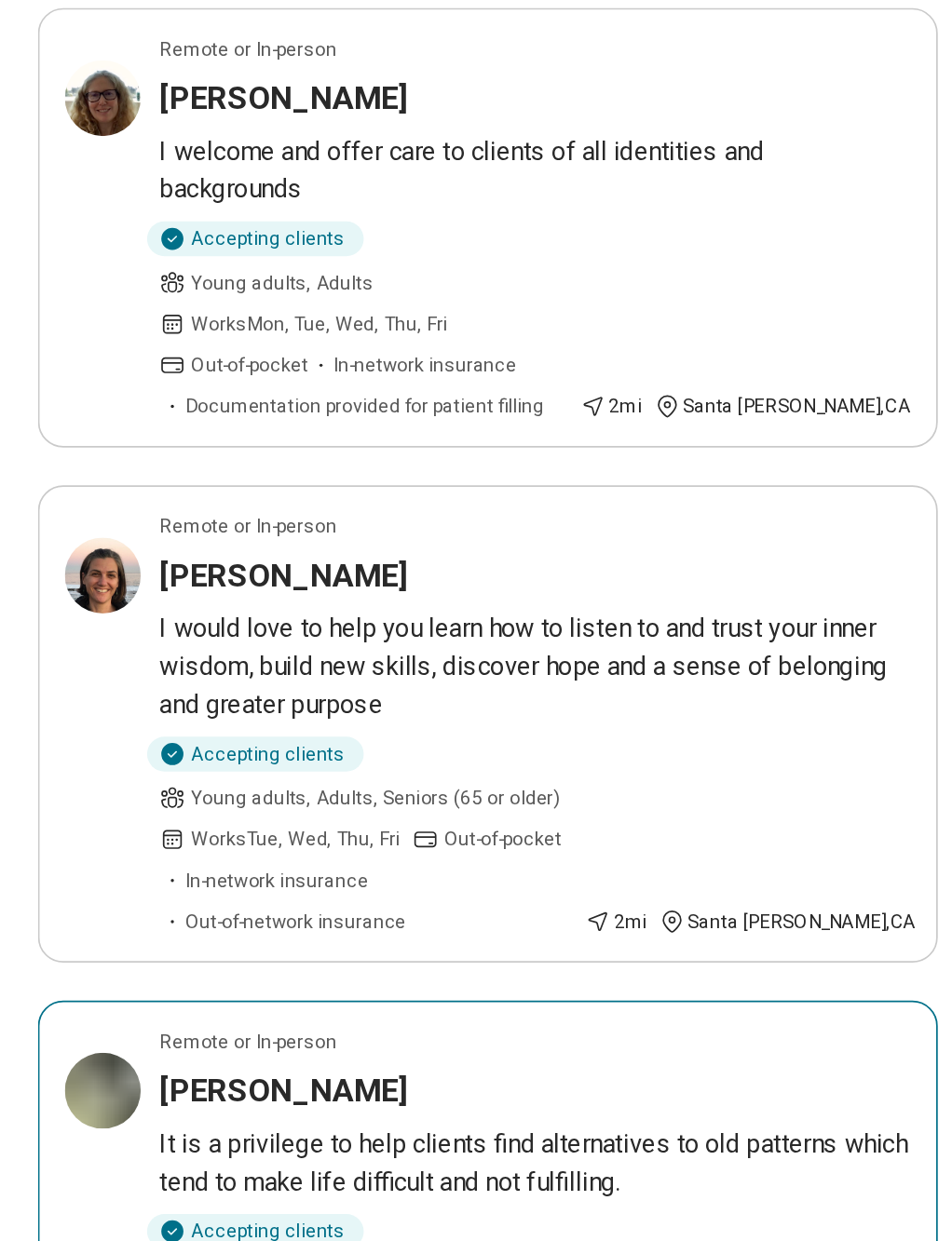
click at [483, 985] on p "It is a privilege to help clients find alternatives to old patterns which tend …" at bounding box center [315, 1008] width 443 height 45
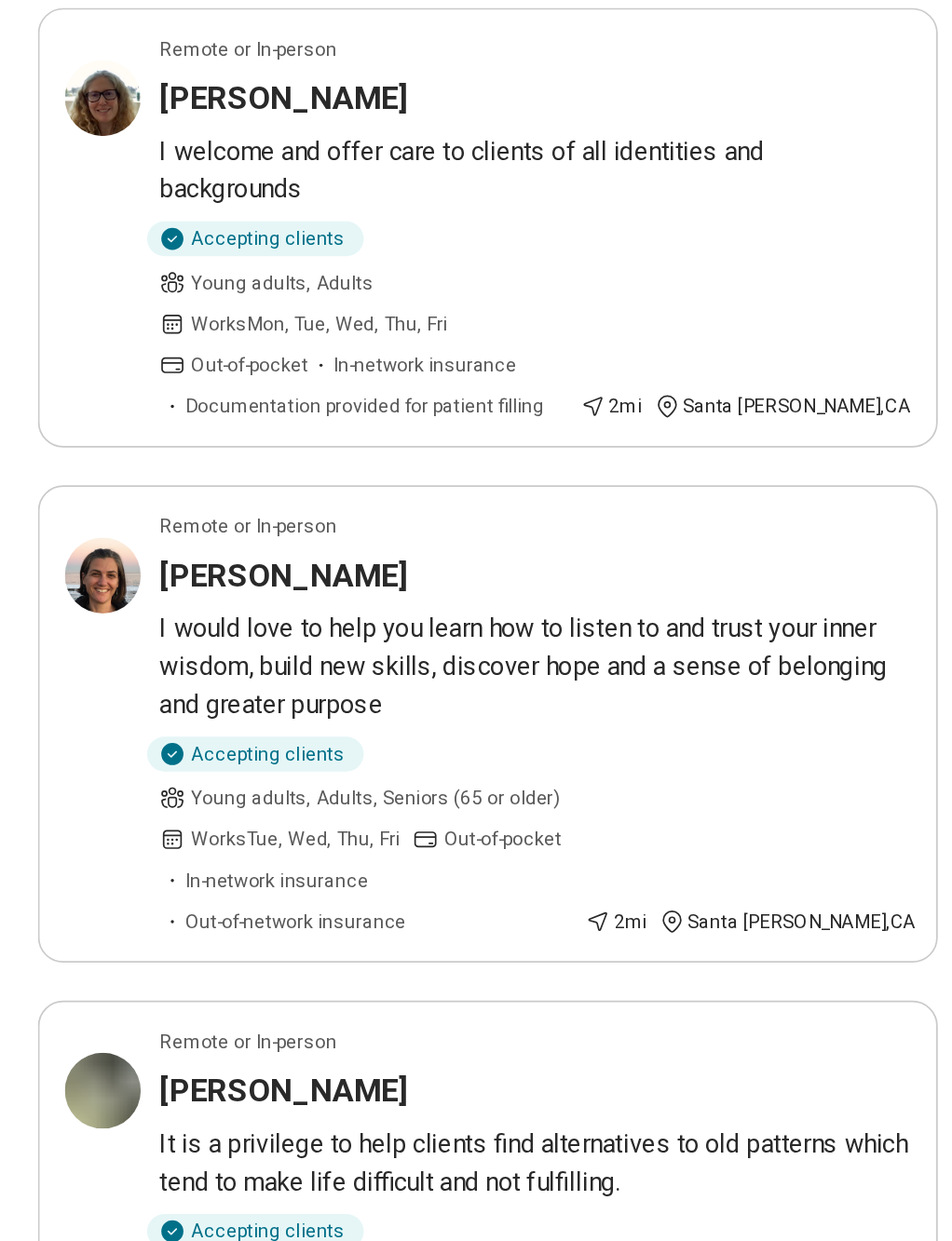
click at [347, 995] on button "6" at bounding box center [331, 1198] width 29 height 29
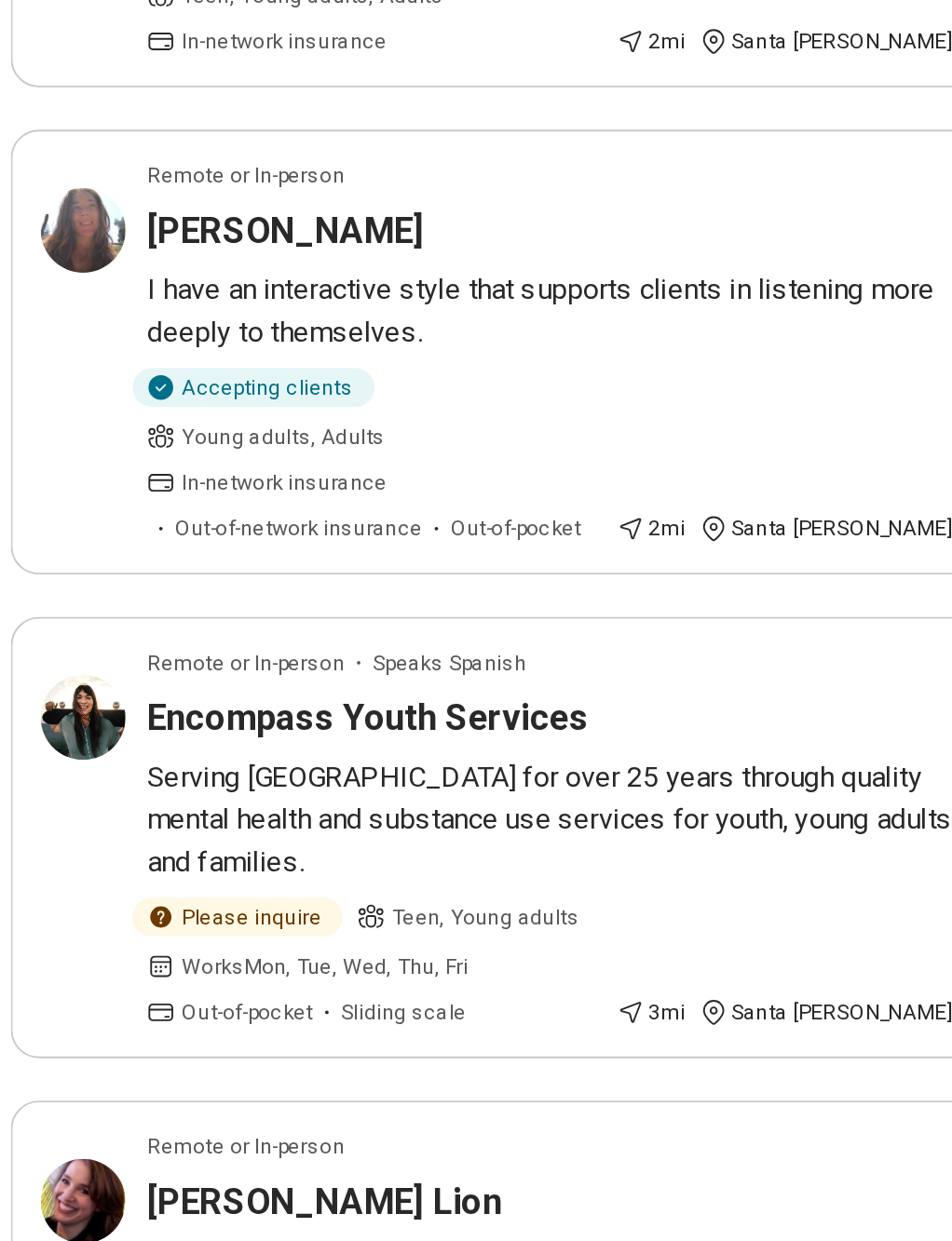
scroll to position [1375, 0]
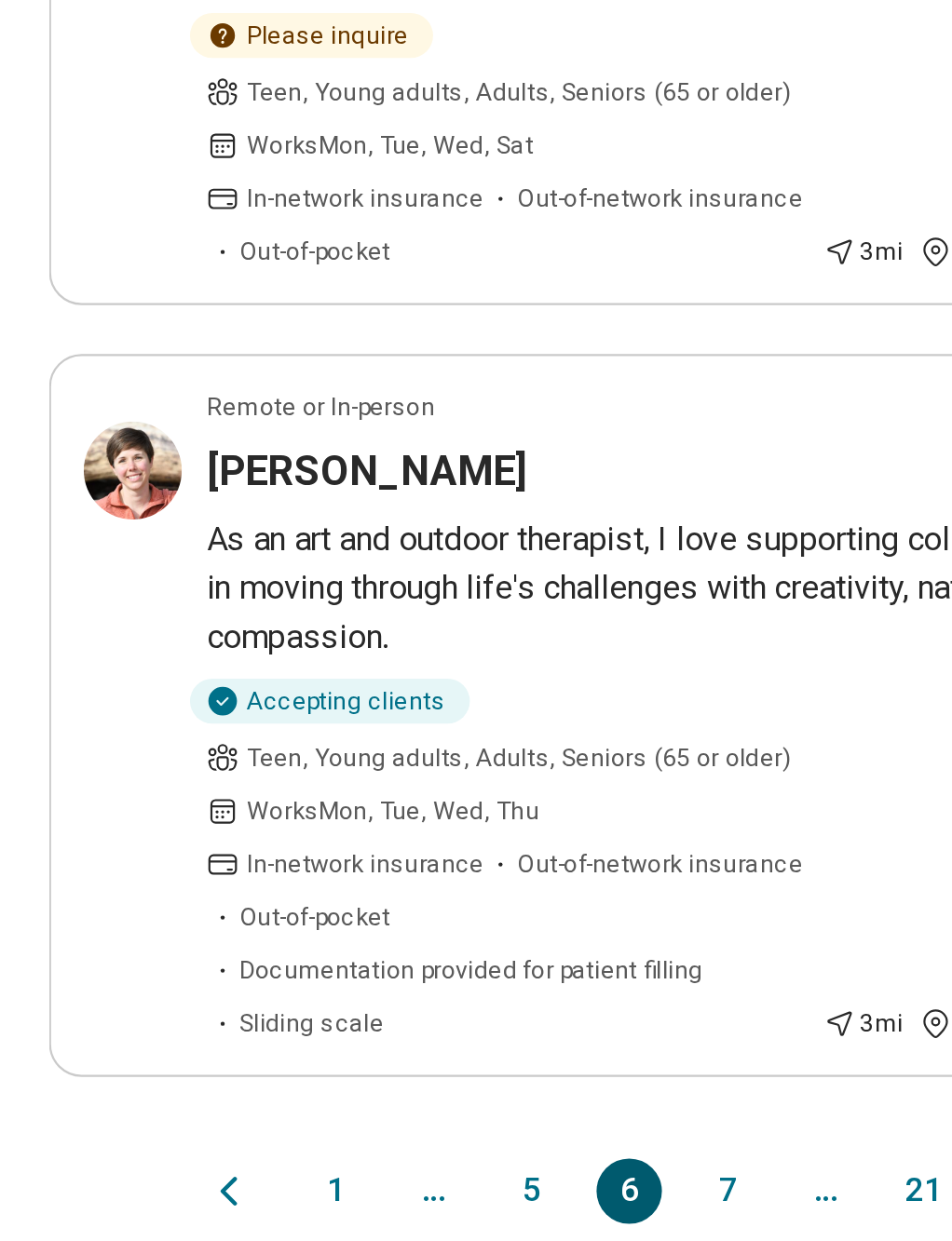
click at [340, 995] on button "7" at bounding box center [331, 1180] width 29 height 29
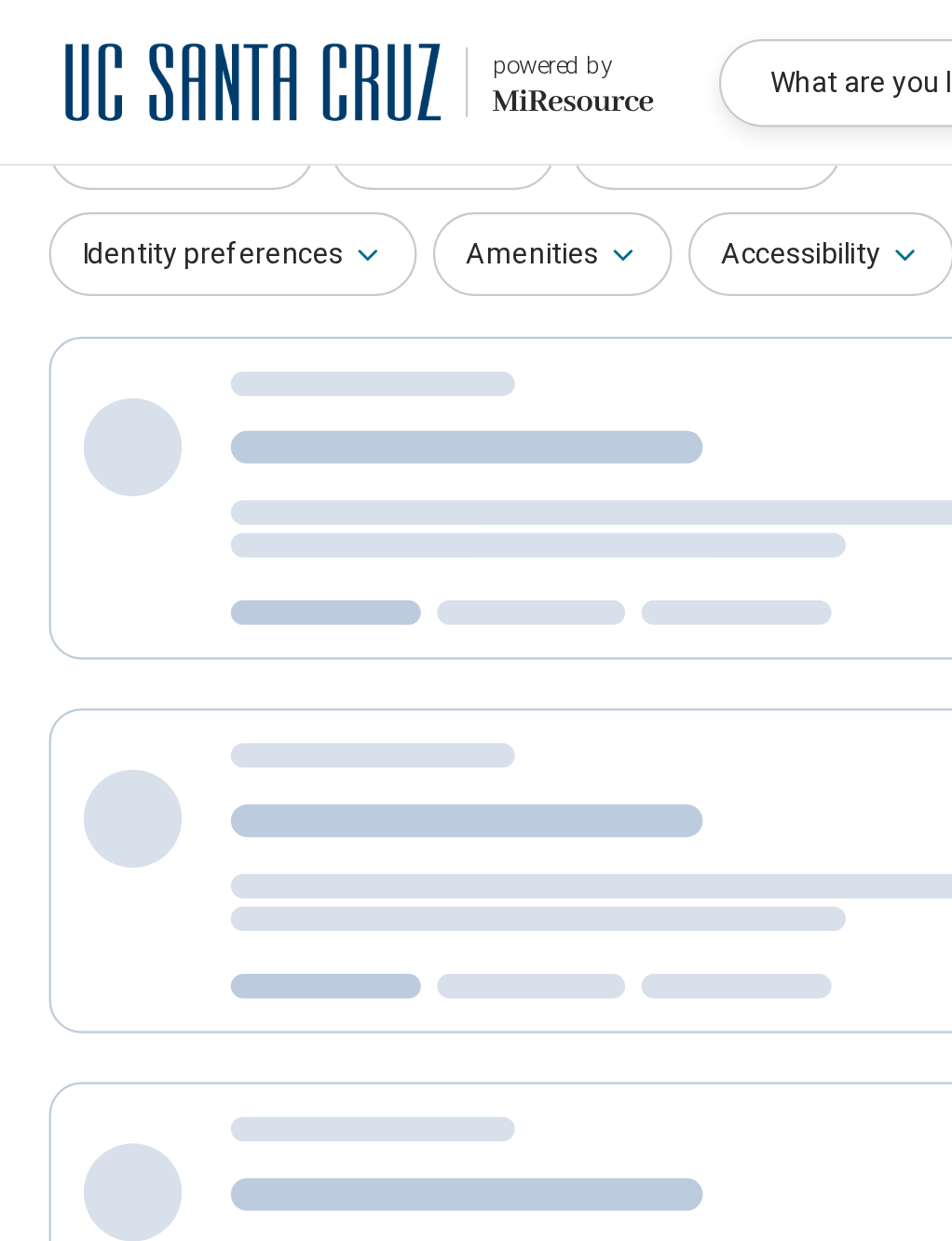
scroll to position [0, 0]
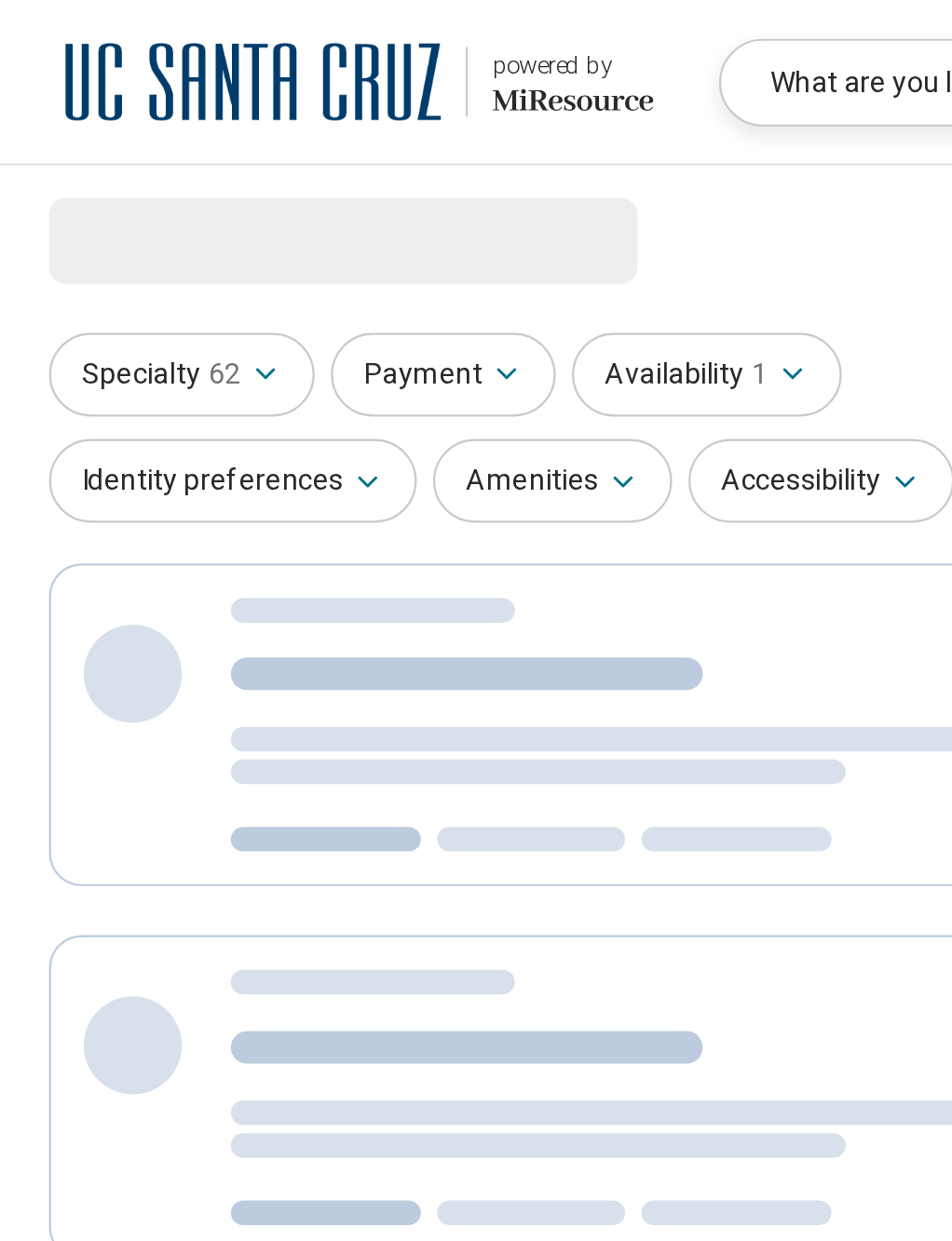
select select "***"
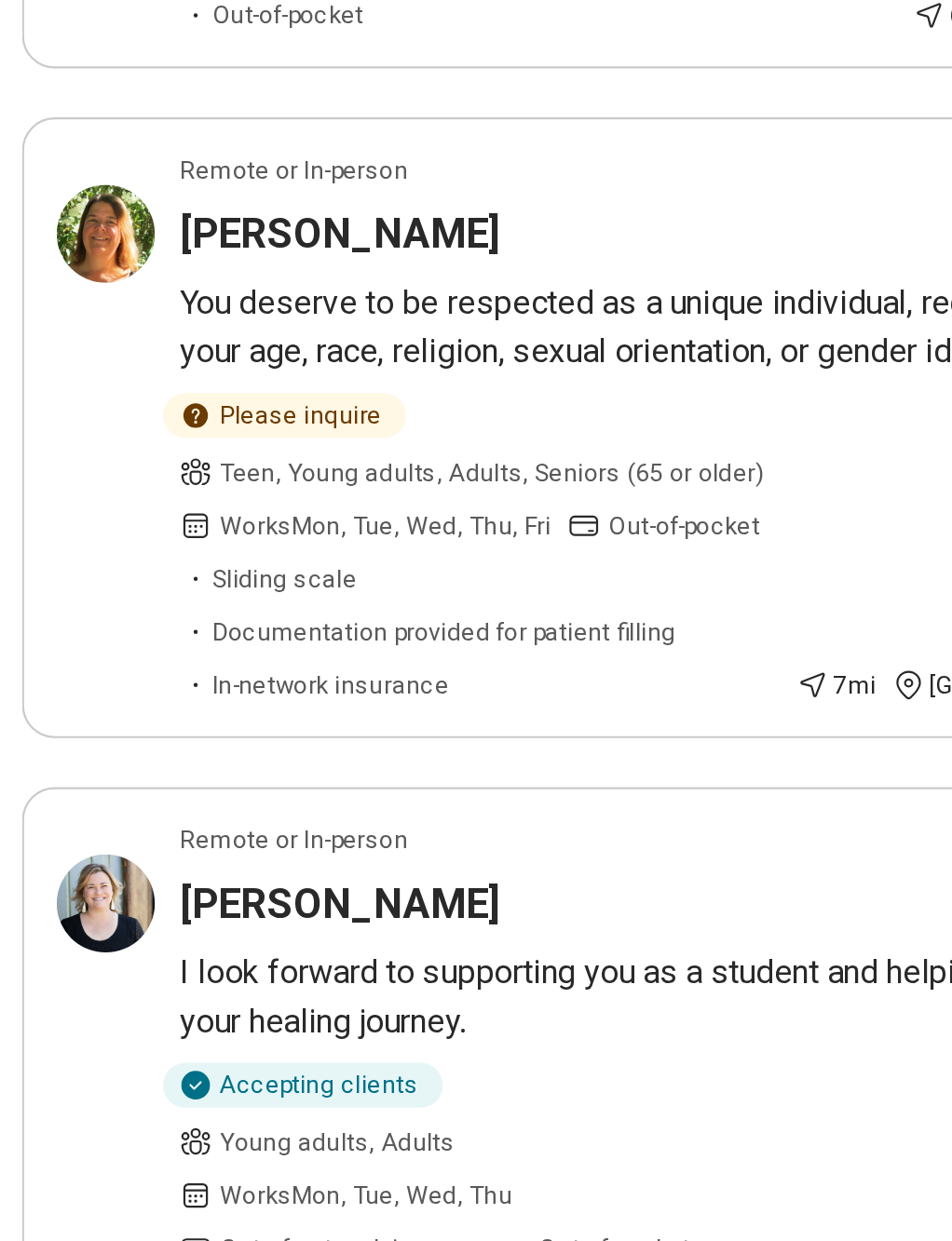
scroll to position [1725, 0]
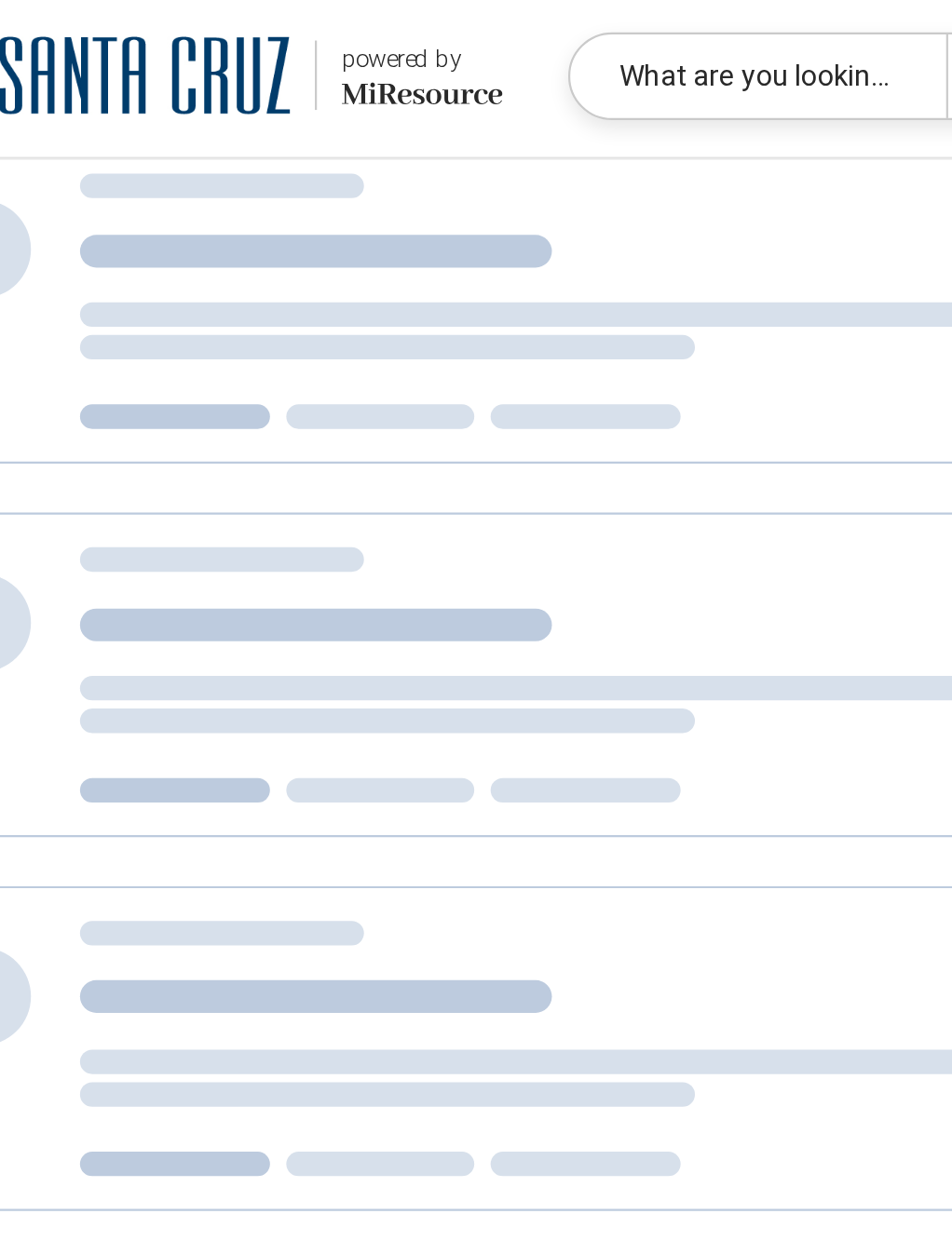
scroll to position [0, 0]
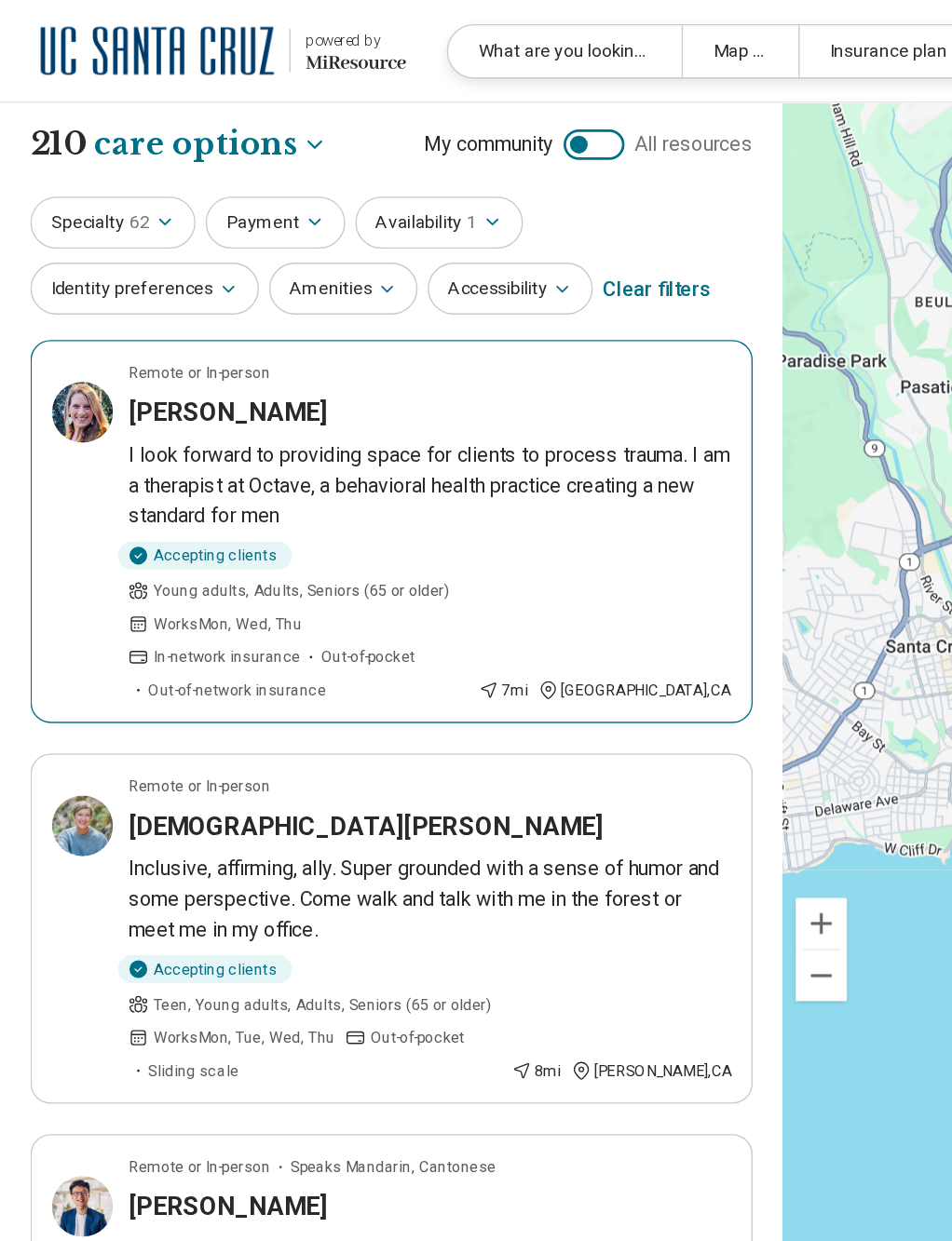
click at [457, 330] on p "I look forward to providing space for clients to process trauma. I am a therapi…" at bounding box center [315, 357] width 443 height 67
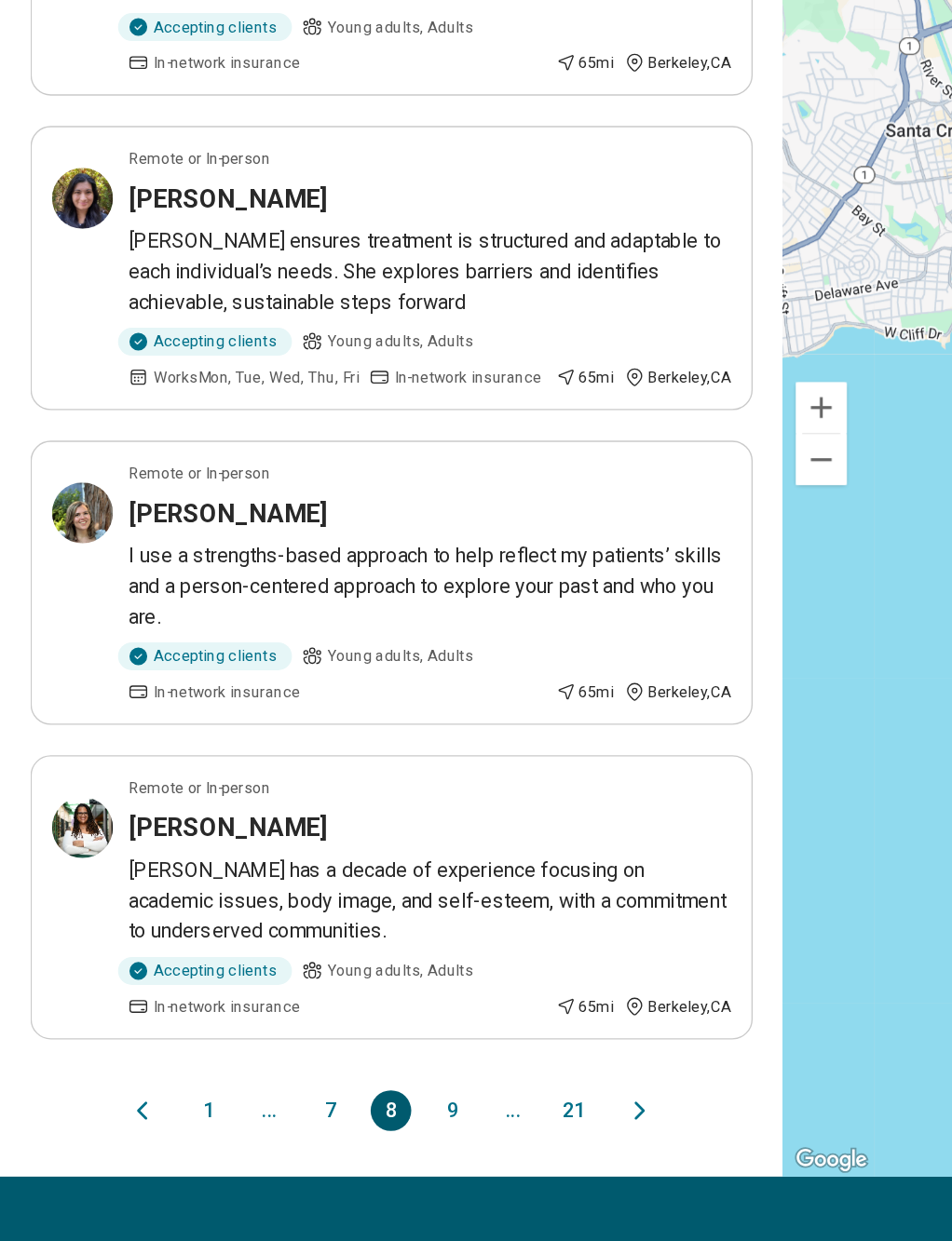
scroll to position [1759, 0]
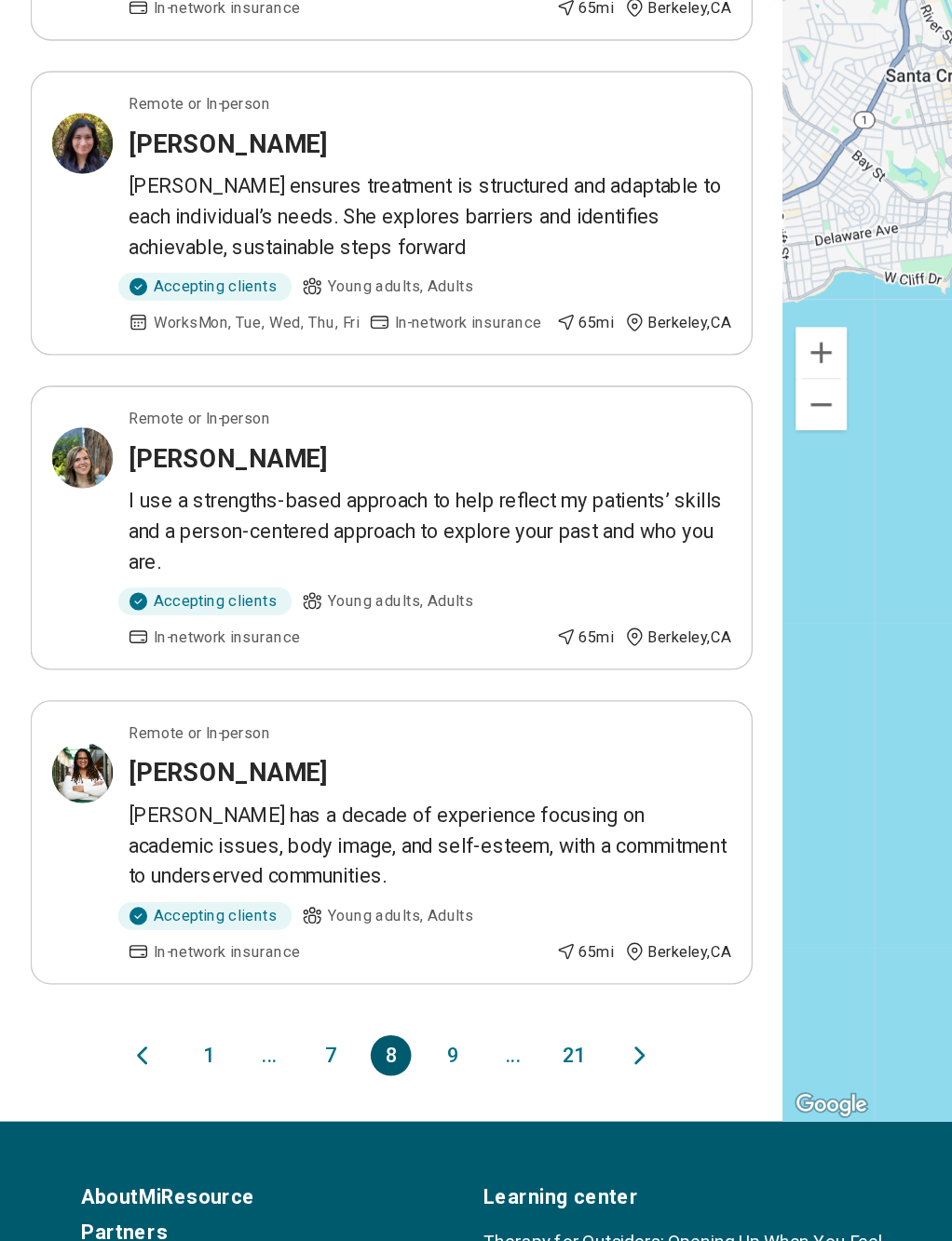
click at [344, 995] on button "9" at bounding box center [331, 1049] width 29 height 29
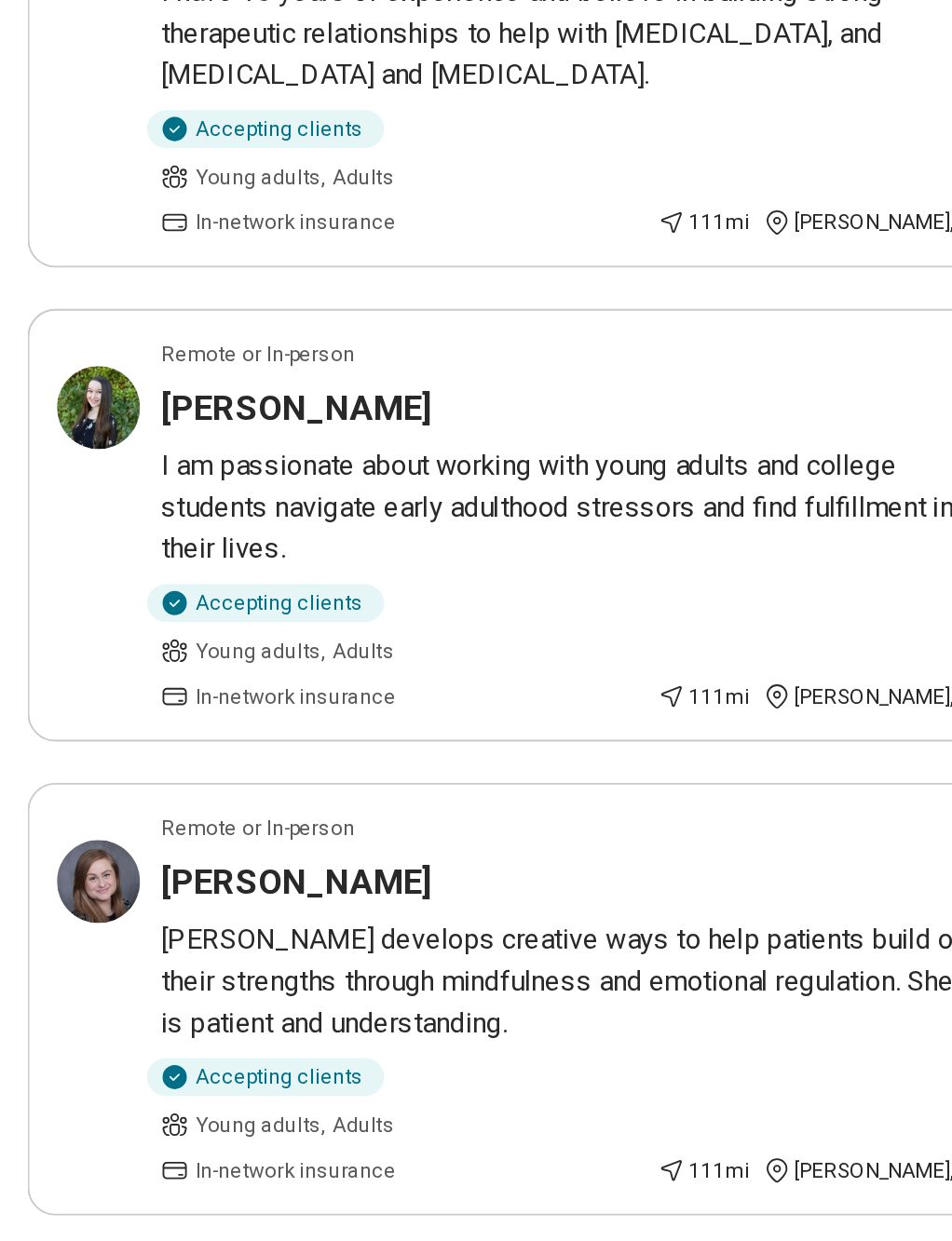
scroll to position [596, 0]
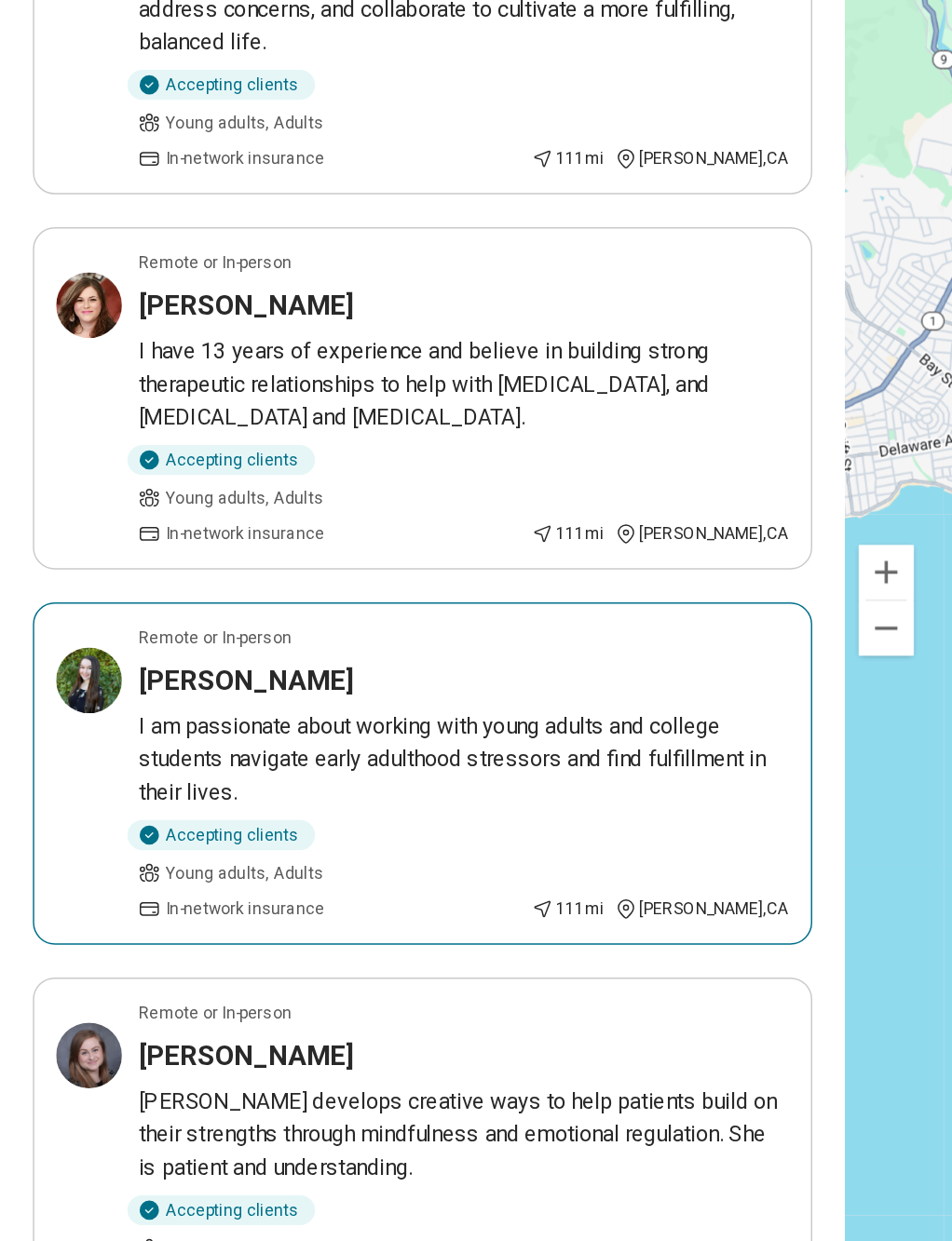
click at [510, 846] on div "Accepting clients Young adults, Adults In-network insurance 111 mi Davis , CA" at bounding box center [315, 881] width 443 height 69
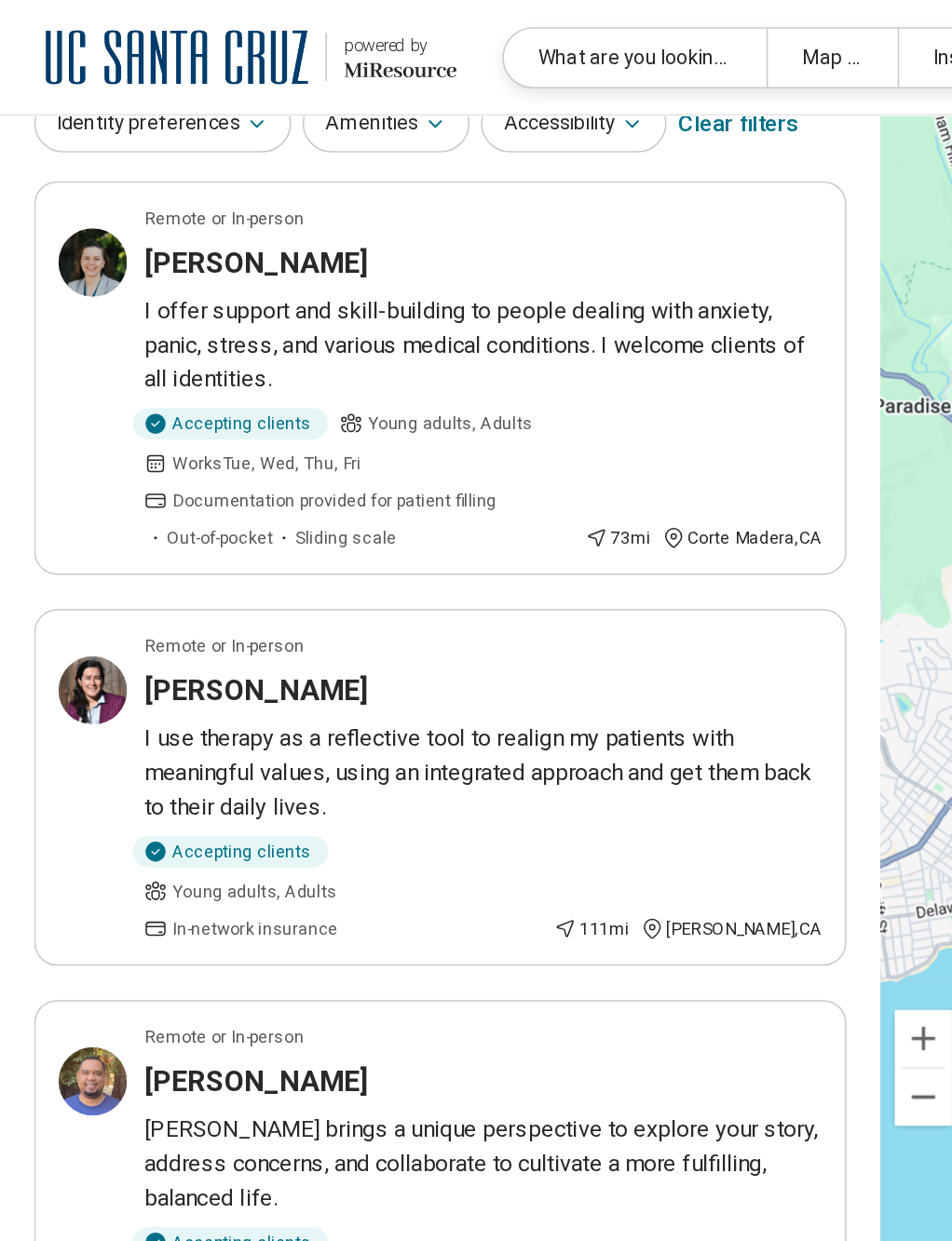
scroll to position [0, 0]
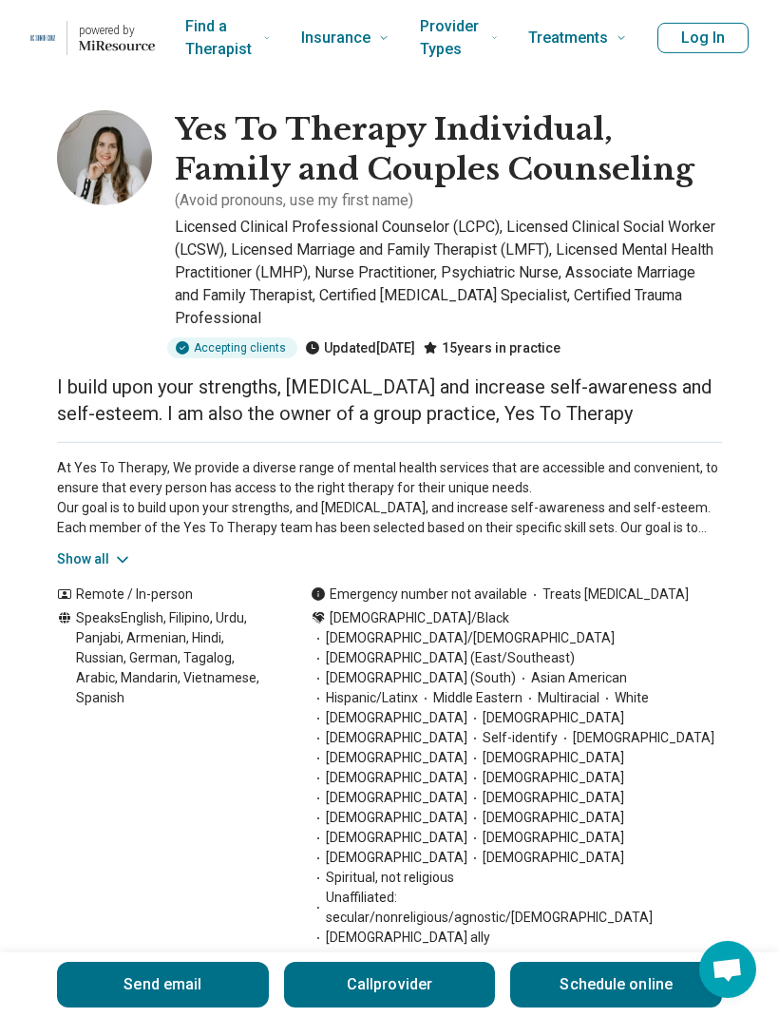
scroll to position [9, 0]
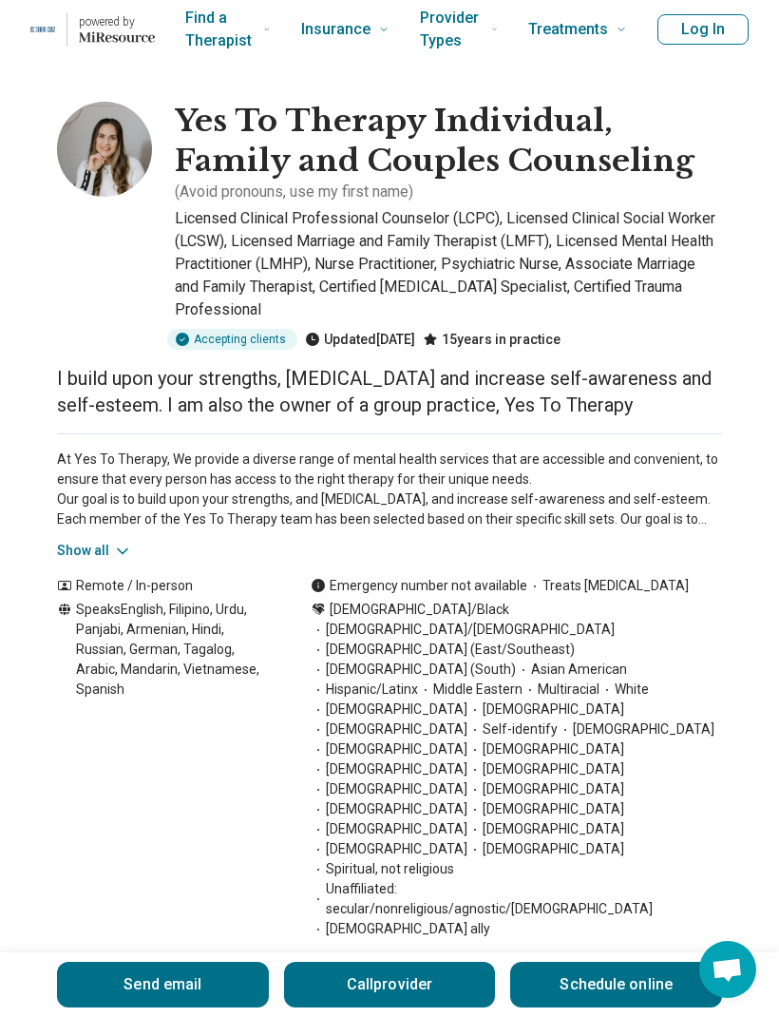
click at [571, 984] on link "Schedule online" at bounding box center [616, 985] width 212 height 46
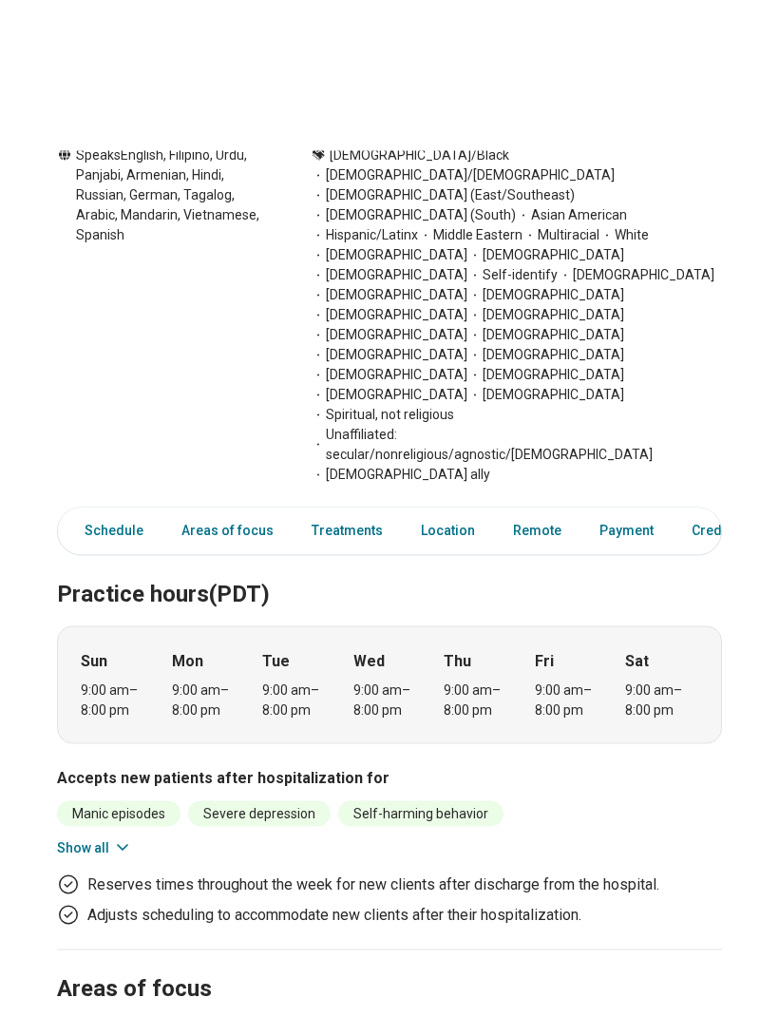
scroll to position [464, 0]
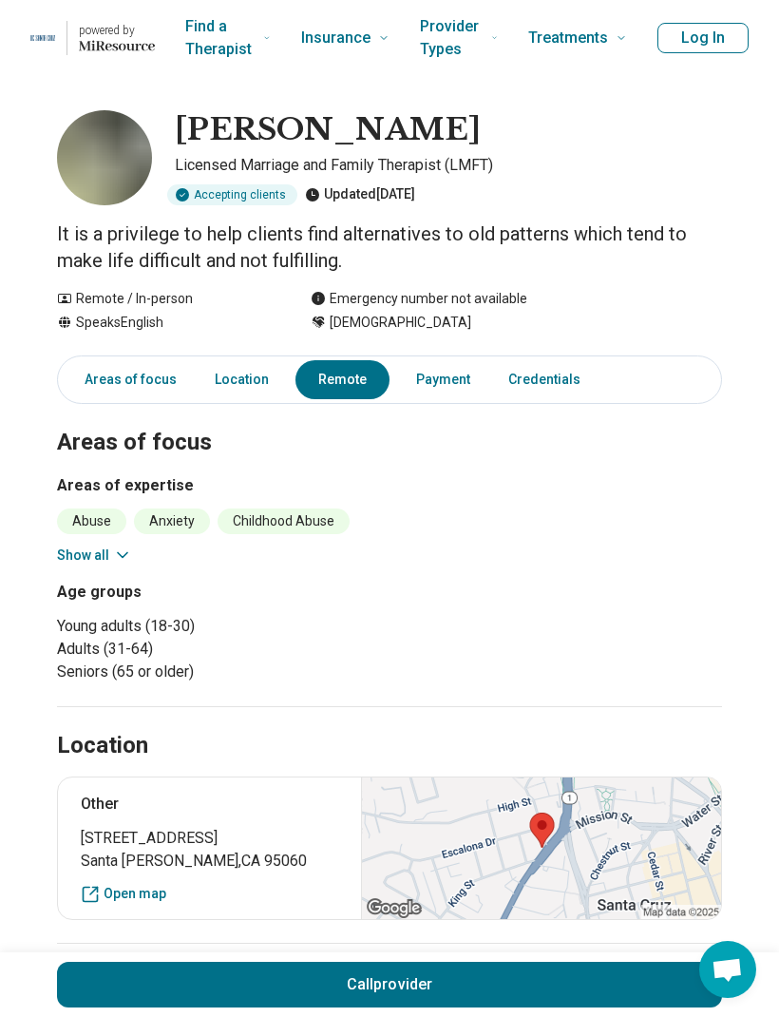
scroll to position [1, 0]
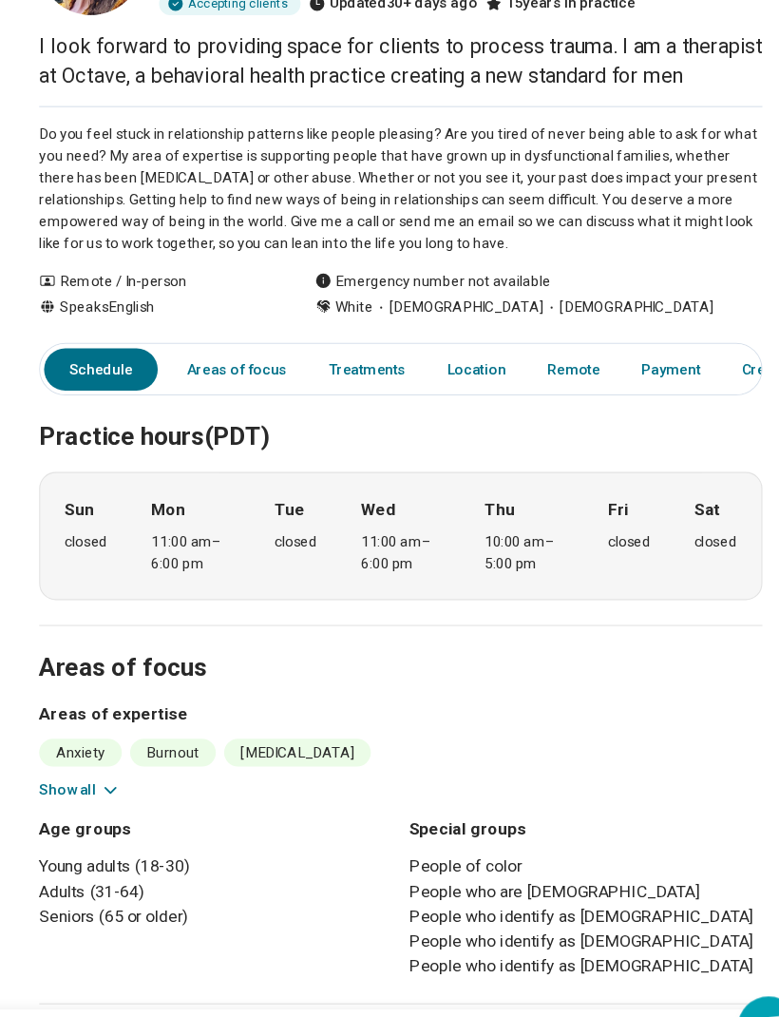
click at [491, 962] on button "Call provider" at bounding box center [559, 985] width 325 height 46
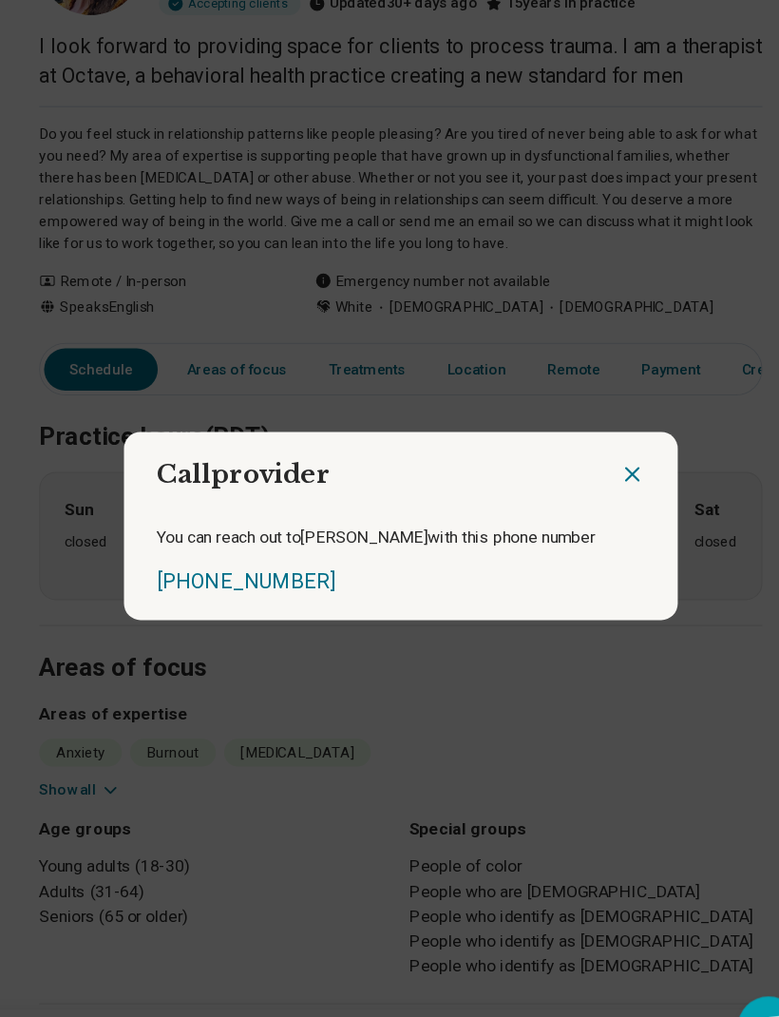
scroll to position [167, 0]
click at [399, 674] on div "Call provider You can reach out to Reagan with this phone number (415) 360-3833" at bounding box center [389, 508] width 779 height 1017
click at [591, 450] on icon "Close dialog" at bounding box center [602, 461] width 23 height 23
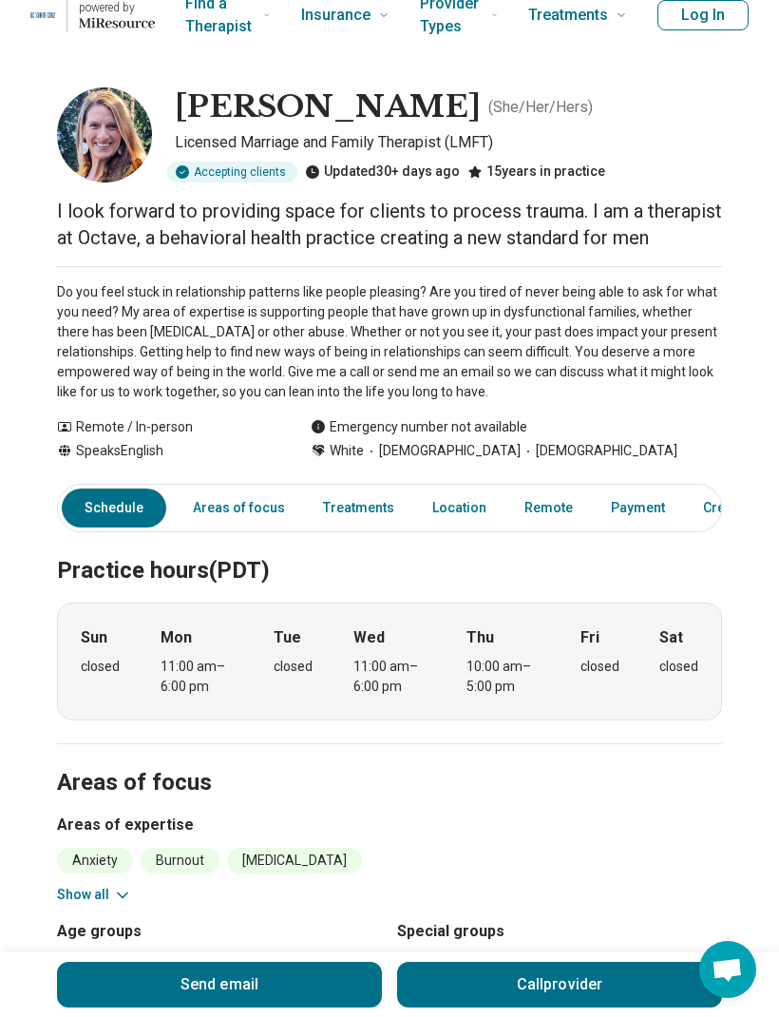
scroll to position [0, 0]
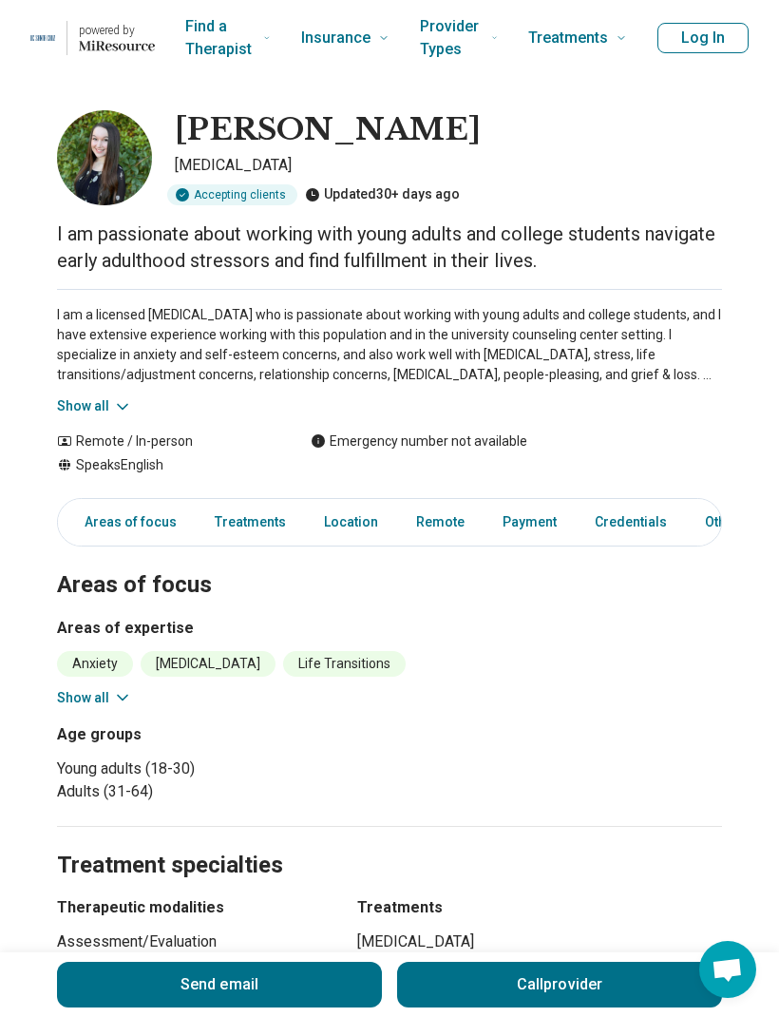
click at [653, 386] on div "I am a licensed [MEDICAL_DATA] who is passionate about working with young adult…" at bounding box center [389, 352] width 665 height 127
click at [694, 331] on p "I am a licensed [MEDICAL_DATA] who is passionate about working with young adult…" at bounding box center [389, 345] width 665 height 80
click at [113, 401] on icon at bounding box center [122, 406] width 19 height 19
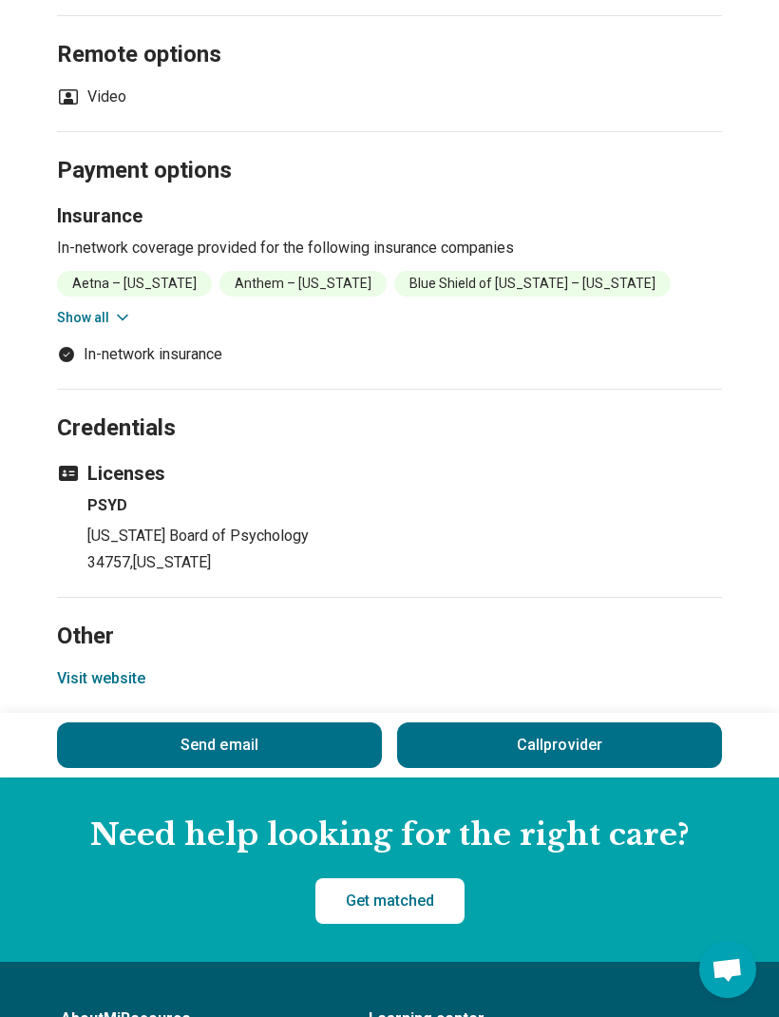
scroll to position [1472, 0]
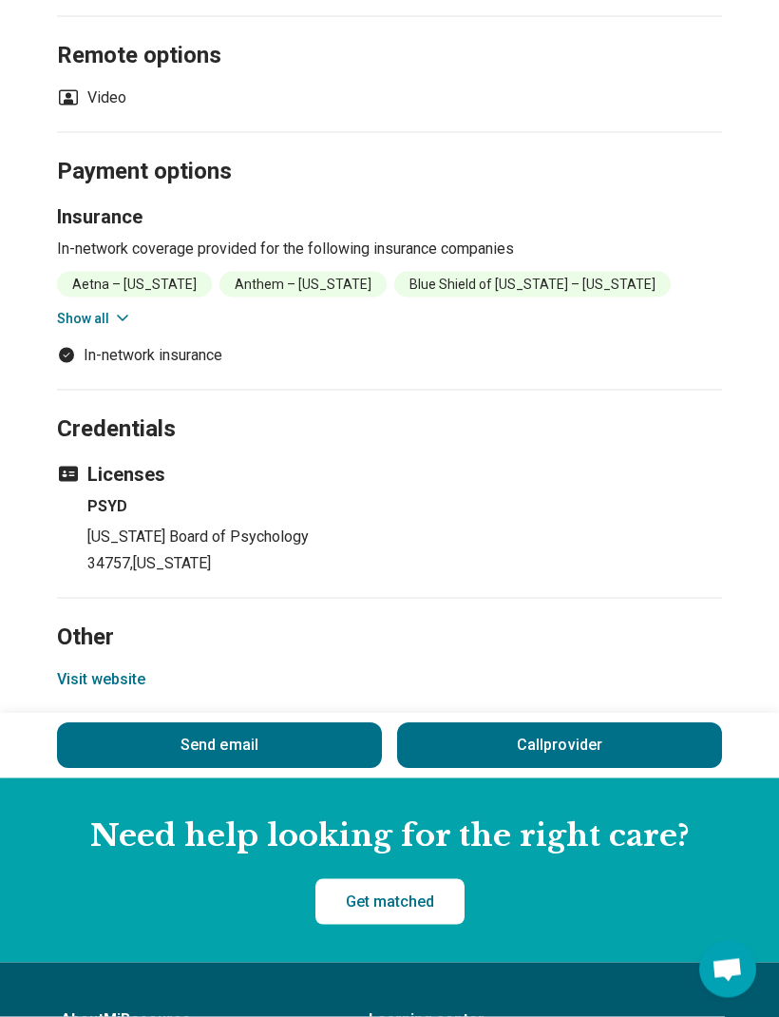
click at [125, 681] on button "Visit website" at bounding box center [101, 679] width 88 height 23
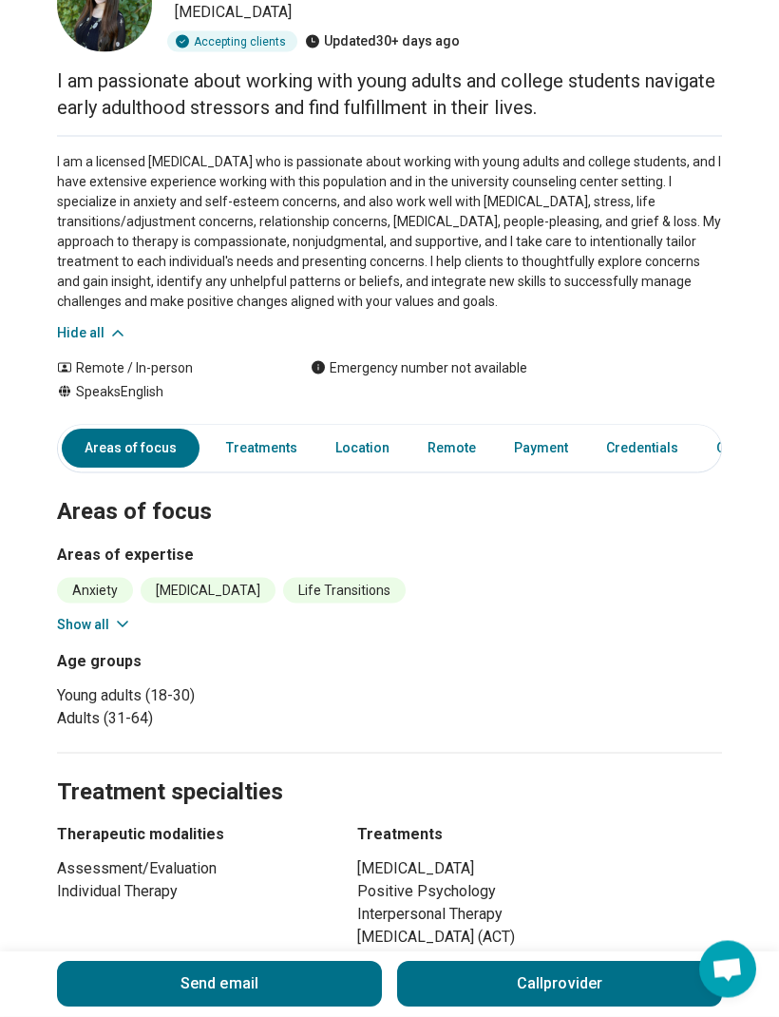
scroll to position [0, 0]
